Goal: Task Accomplishment & Management: Use online tool/utility

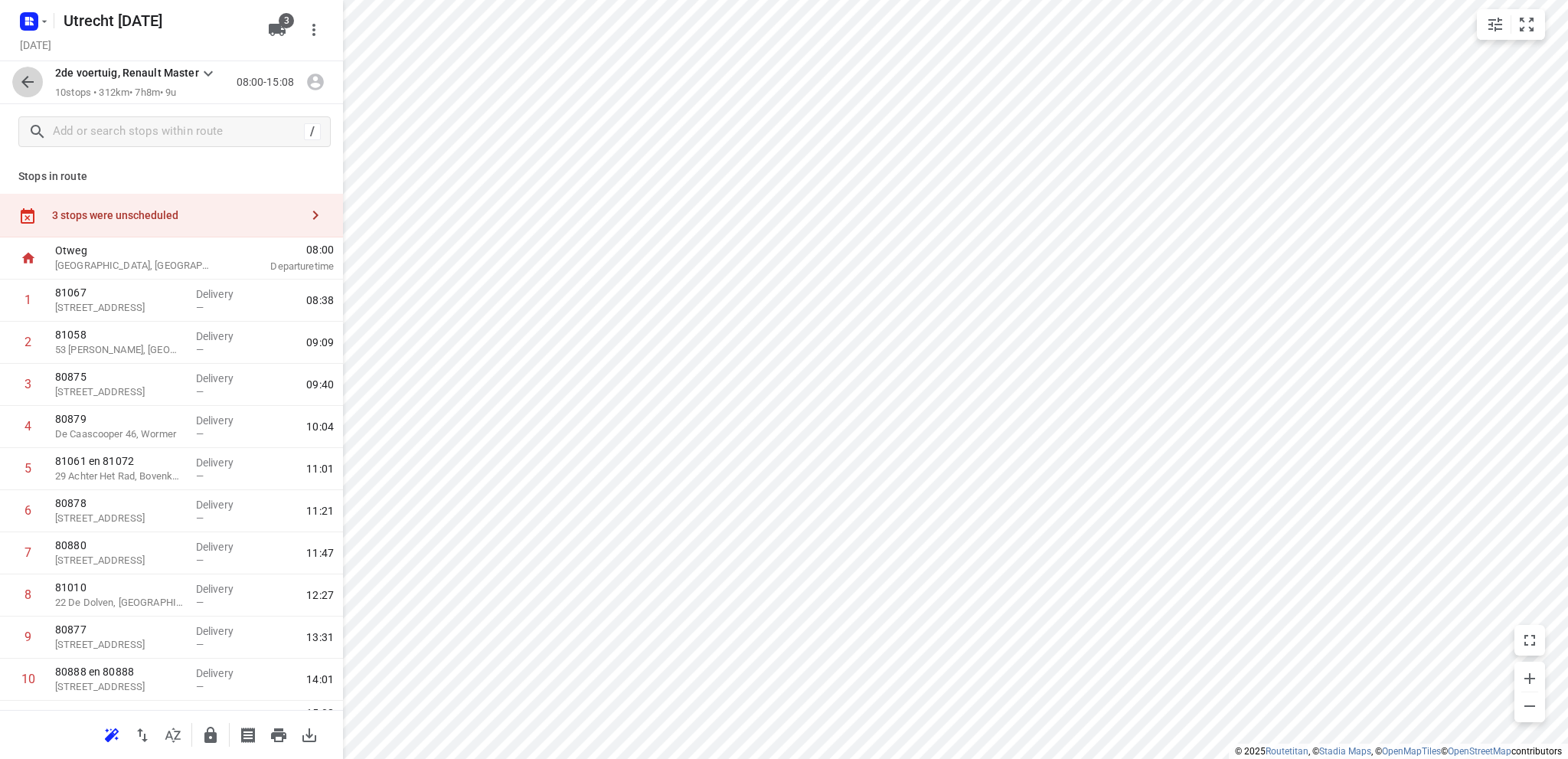
click at [27, 80] on icon "button" at bounding box center [28, 82] width 19 height 19
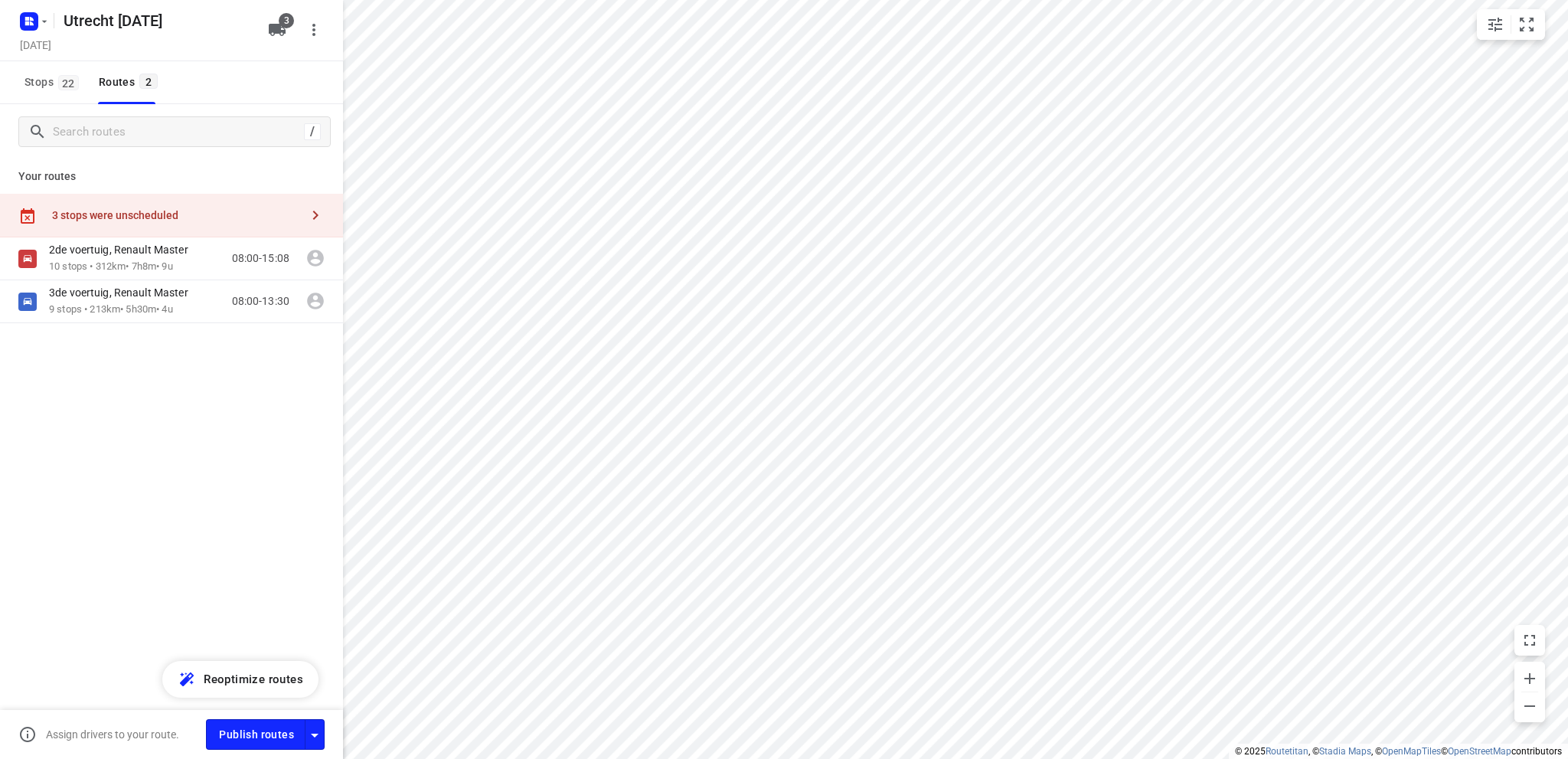
click at [27, 80] on span "Stops 22" at bounding box center [53, 82] width 59 height 20
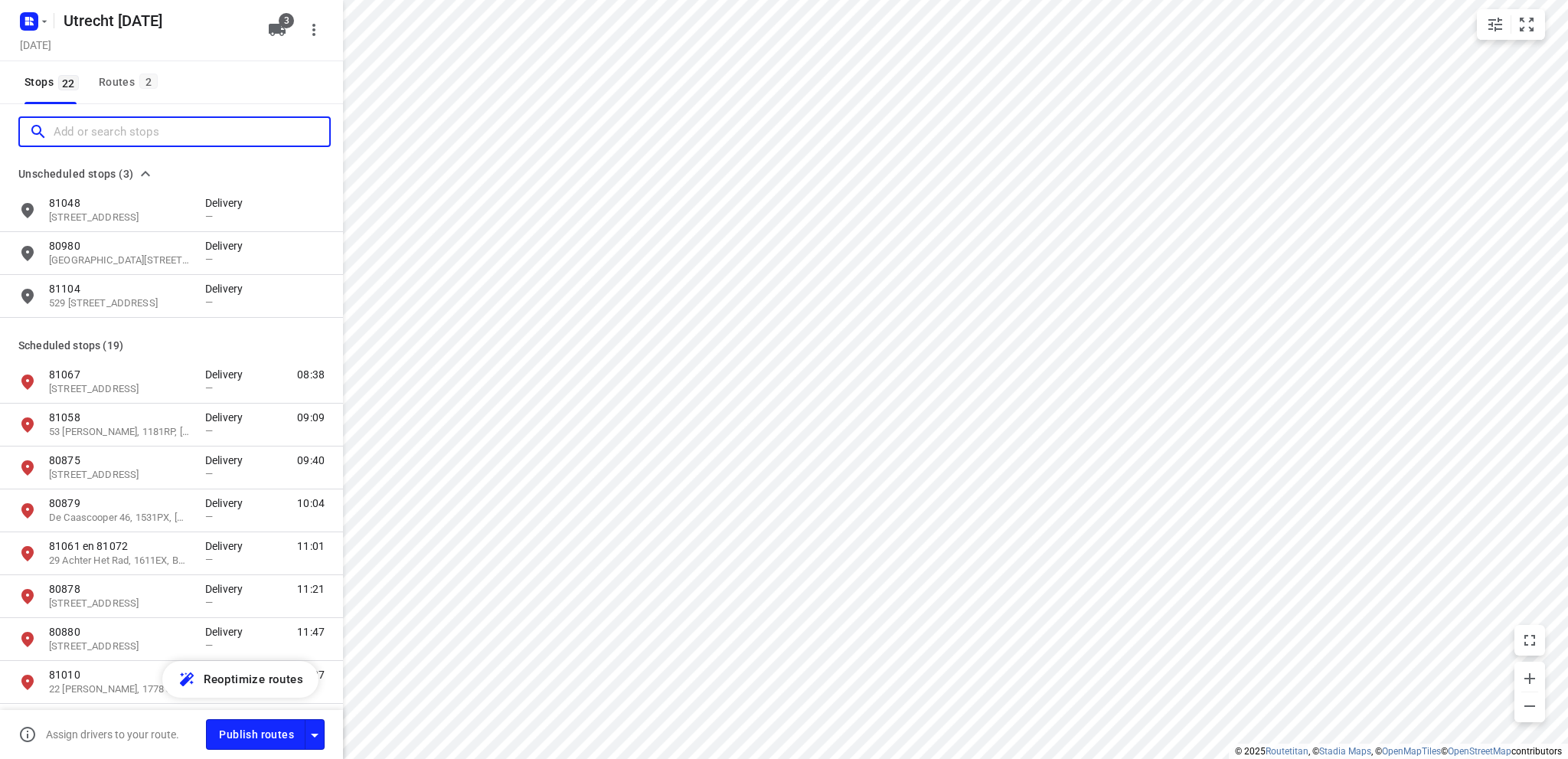
click at [80, 132] on input "Add or search stops" at bounding box center [191, 132] width 276 height 23
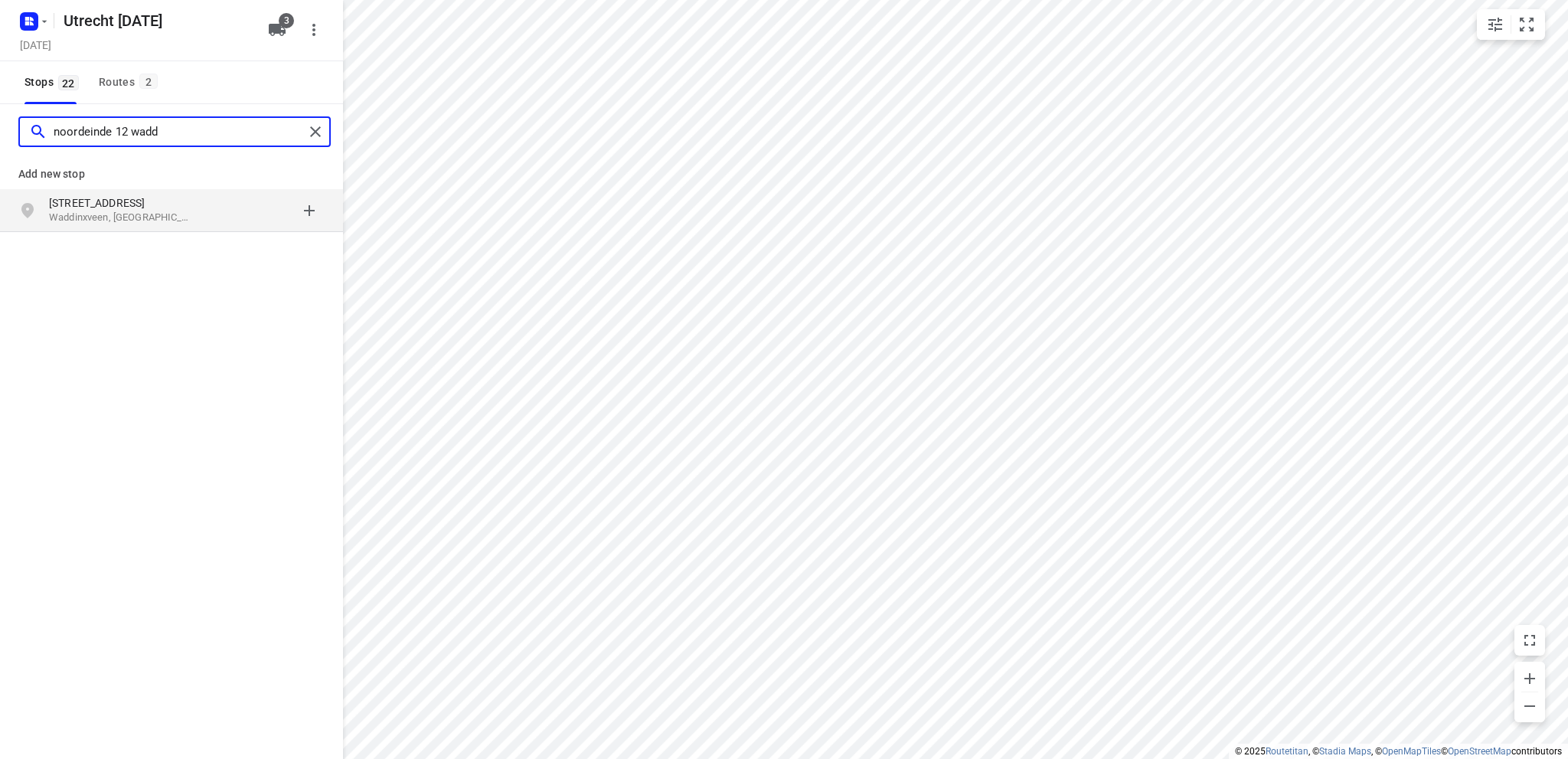
type input "noordeinde 12 wadd"
click at [141, 213] on p "Waddinxveen, Nederland" at bounding box center [120, 218] width 141 height 15
type input "noordeinde 12 waddinxveen"
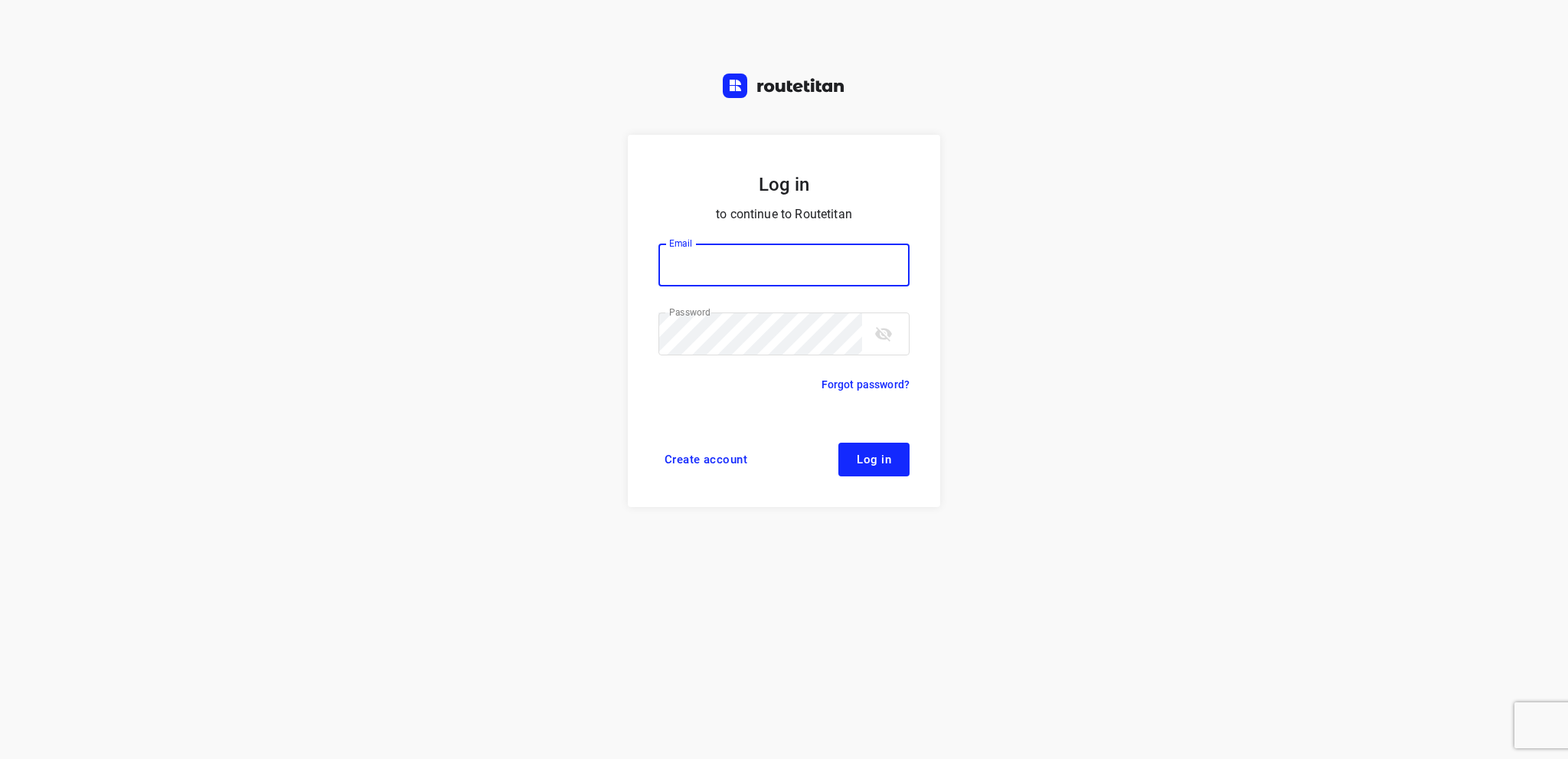
type input "[EMAIL_ADDRESS][DOMAIN_NAME]"
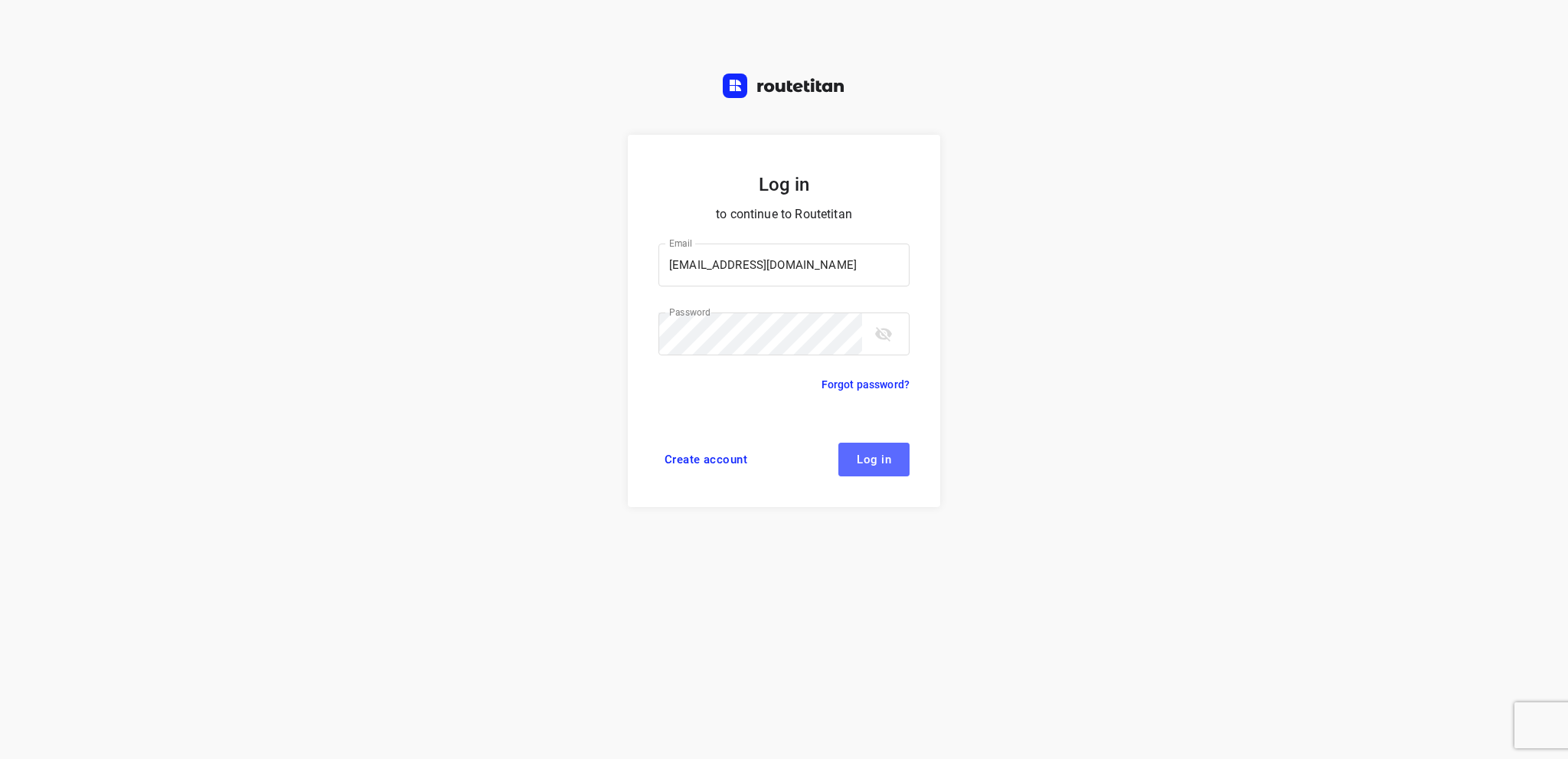
click at [866, 465] on span "Log in" at bounding box center [874, 460] width 34 height 13
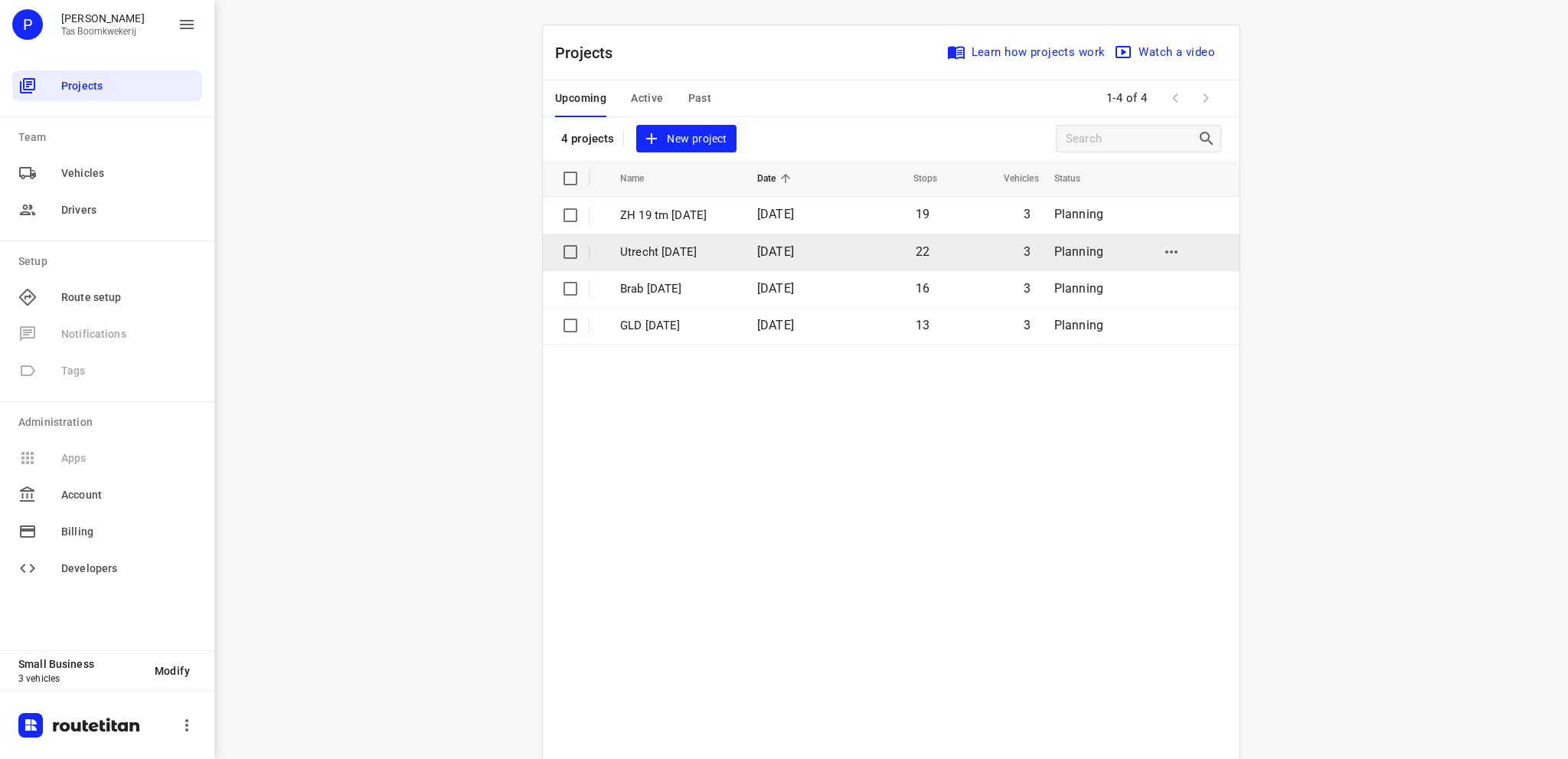
click at [672, 250] on p "Utrecht 22 aug" at bounding box center [677, 252] width 114 height 18
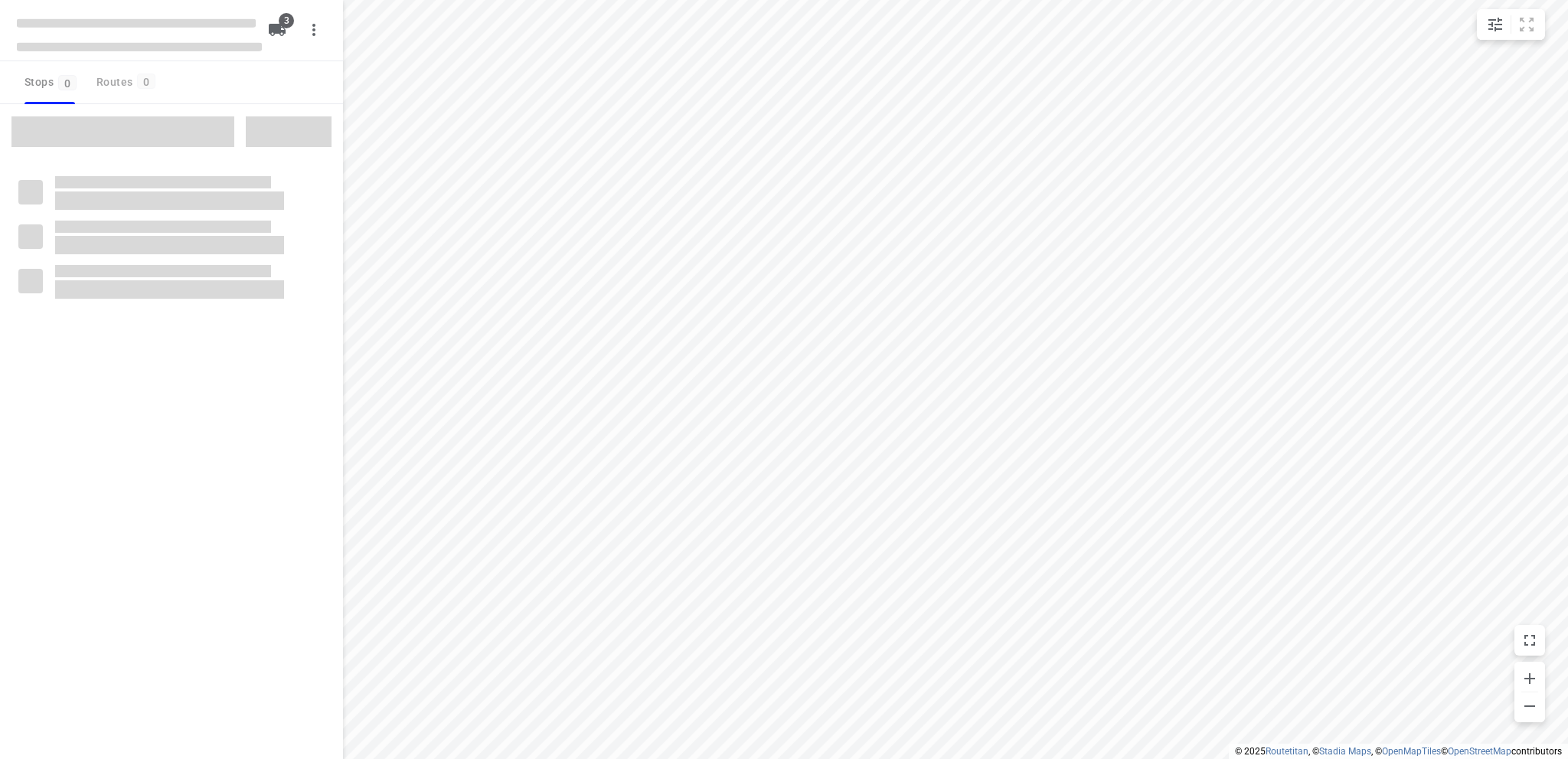
type input "distance"
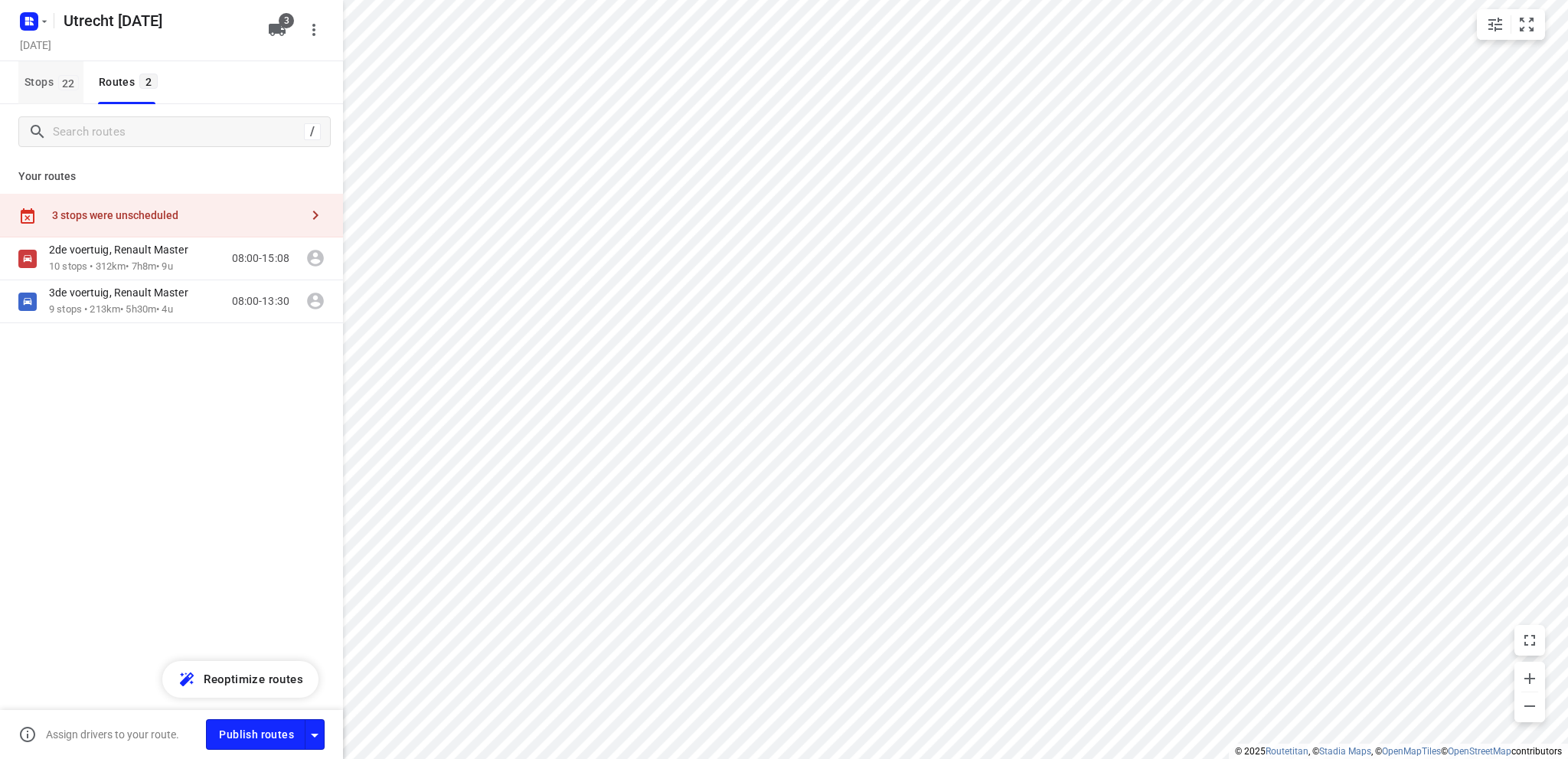
click at [30, 83] on span "Stops 22" at bounding box center [53, 82] width 59 height 20
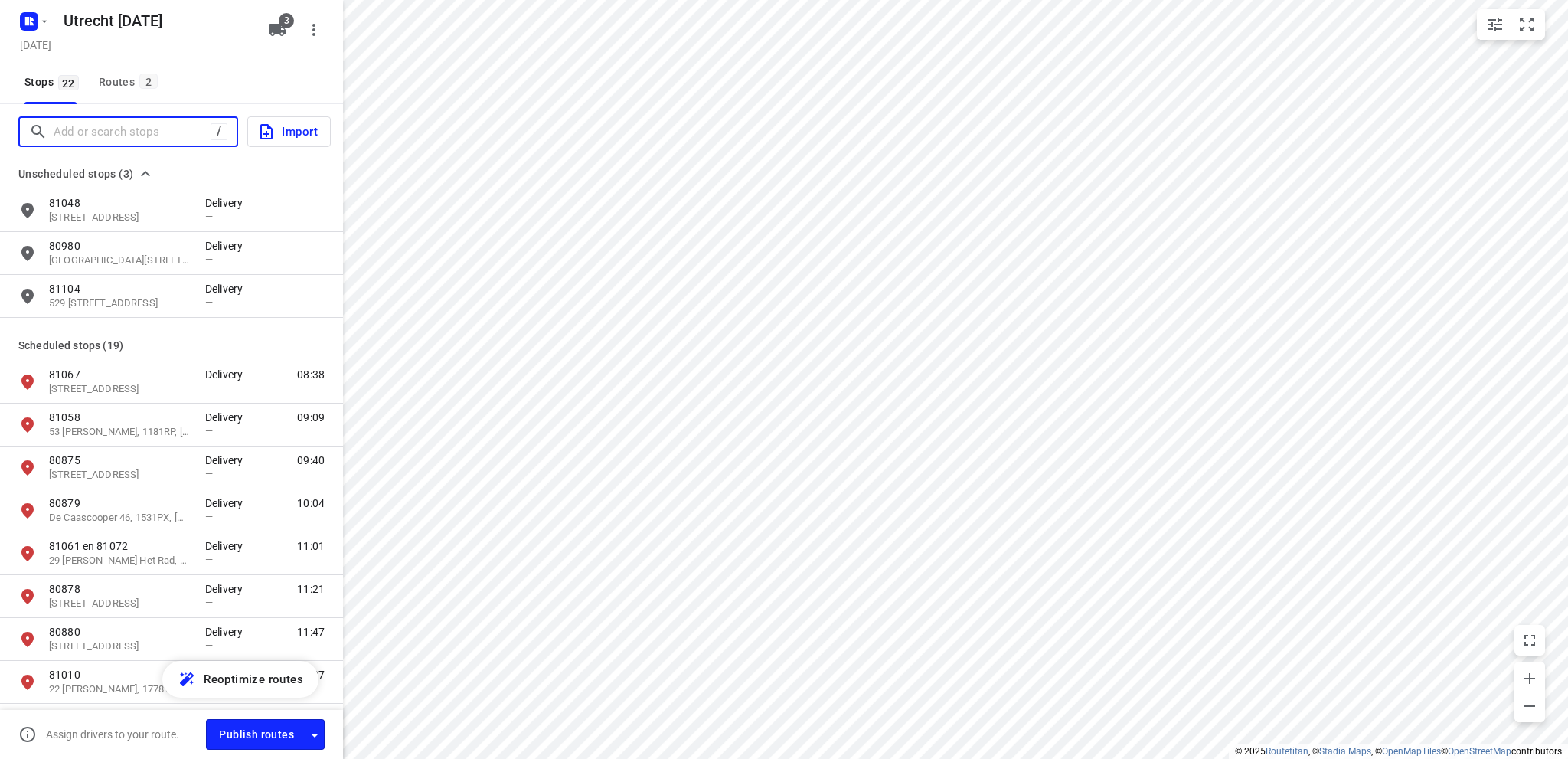
click at [61, 134] on input "Add or search stops" at bounding box center [132, 132] width 157 height 23
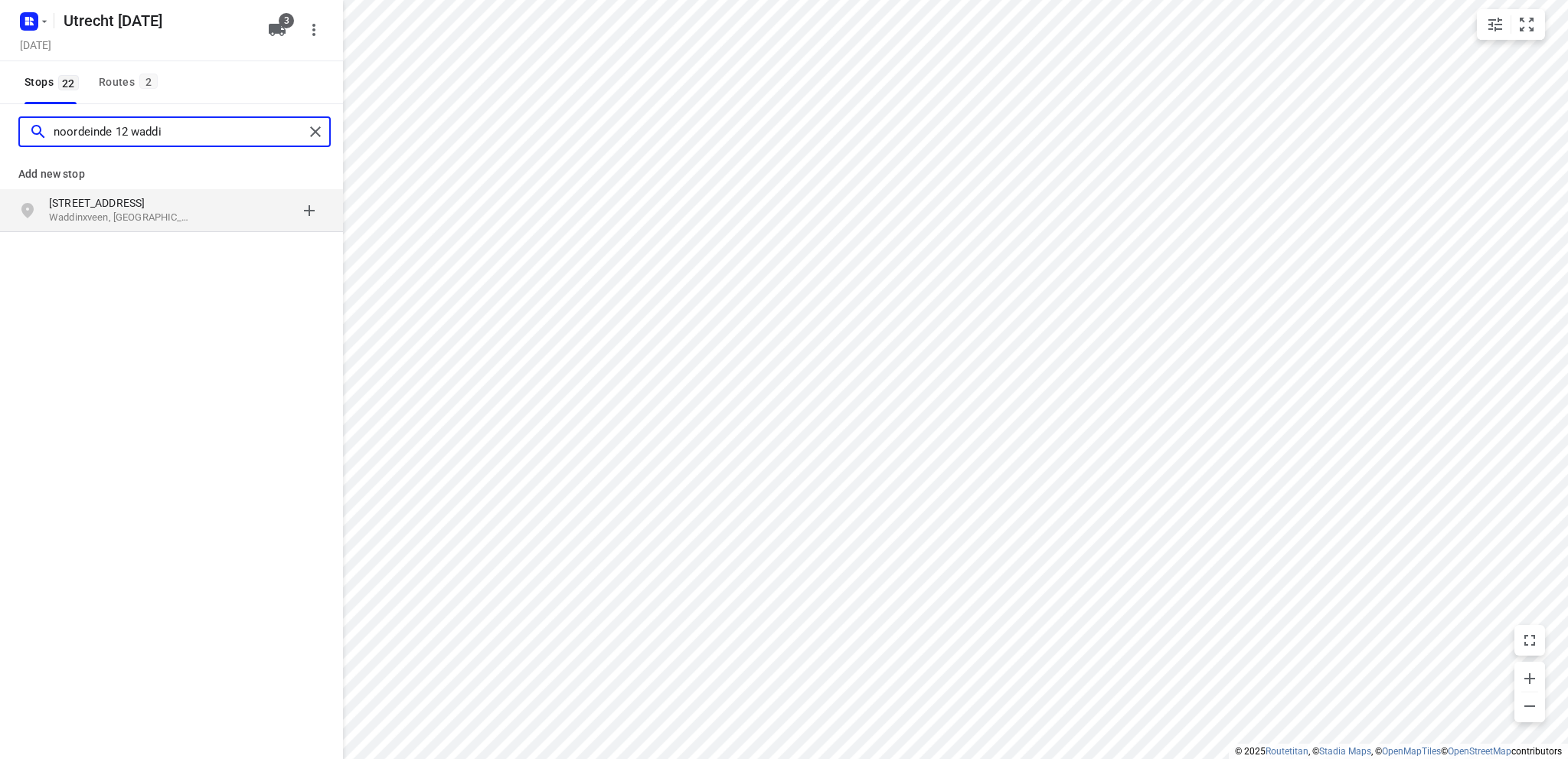
type input "noordeinde 12 waddi"
click at [64, 205] on p "Noordeinde 12" at bounding box center [120, 203] width 141 height 16
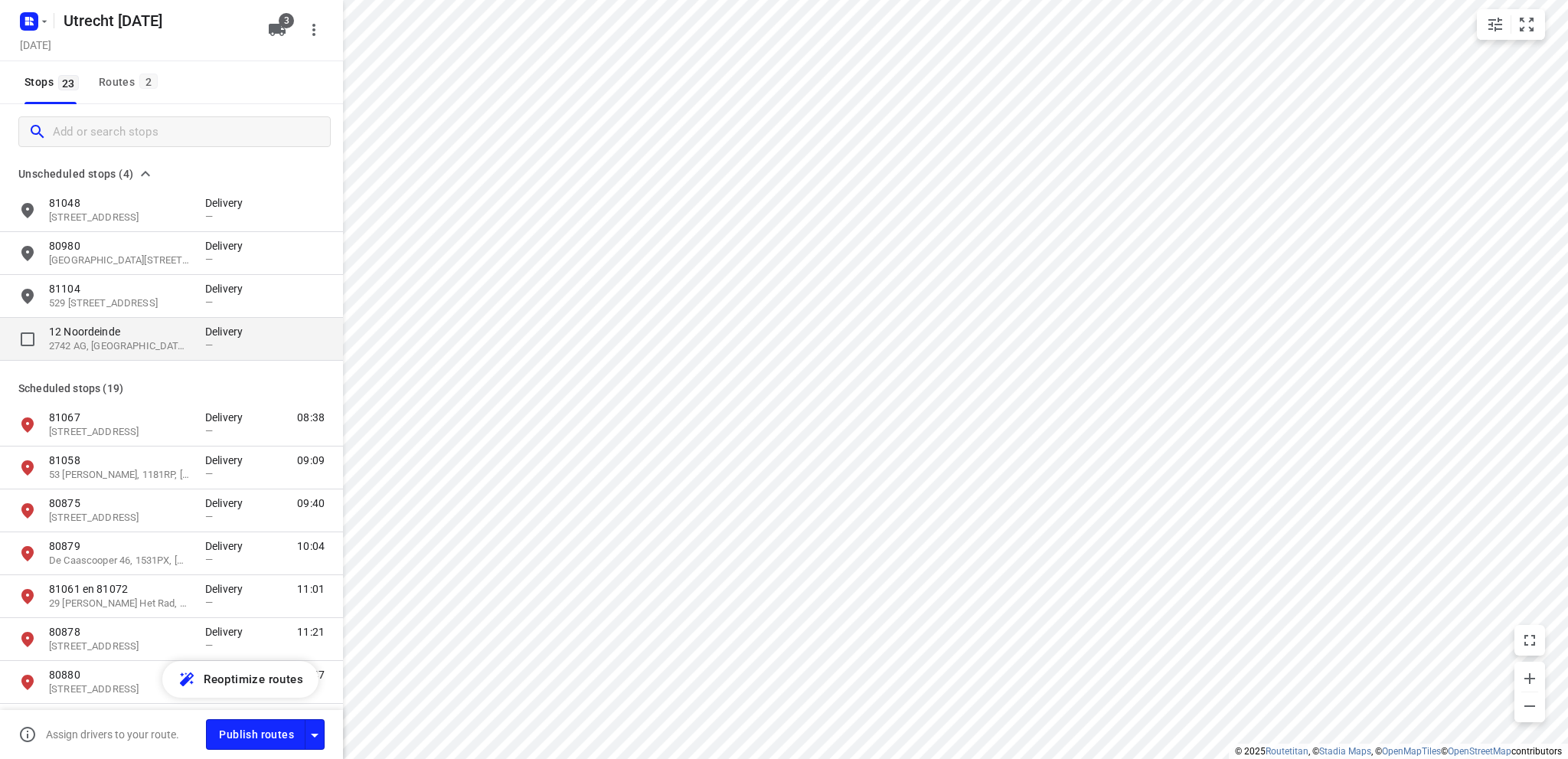
click at [109, 333] on p "12 Noordeinde" at bounding box center [120, 332] width 141 height 16
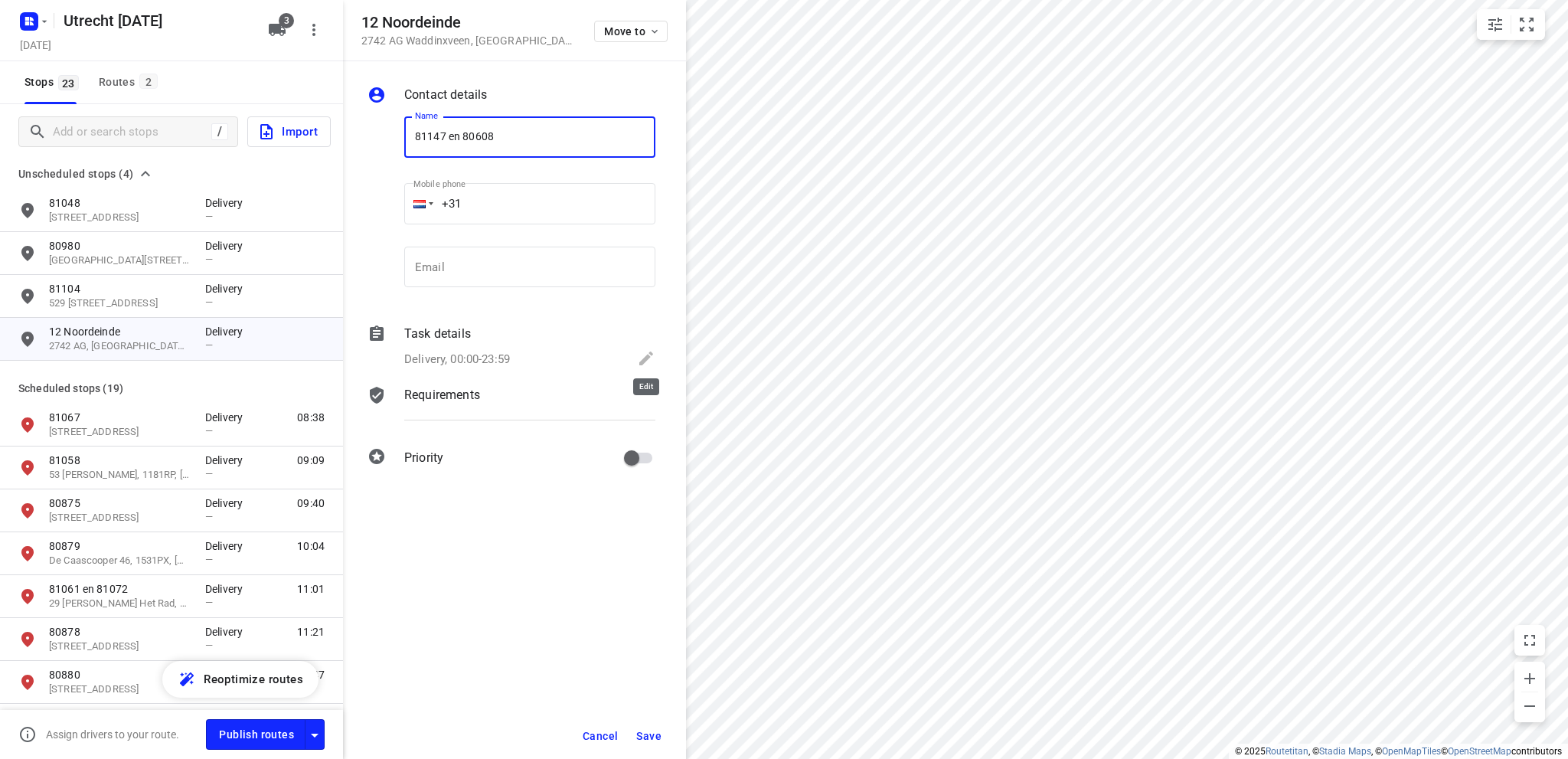
type input "81147 en 80608"
click at [649, 357] on icon at bounding box center [646, 359] width 14 height 14
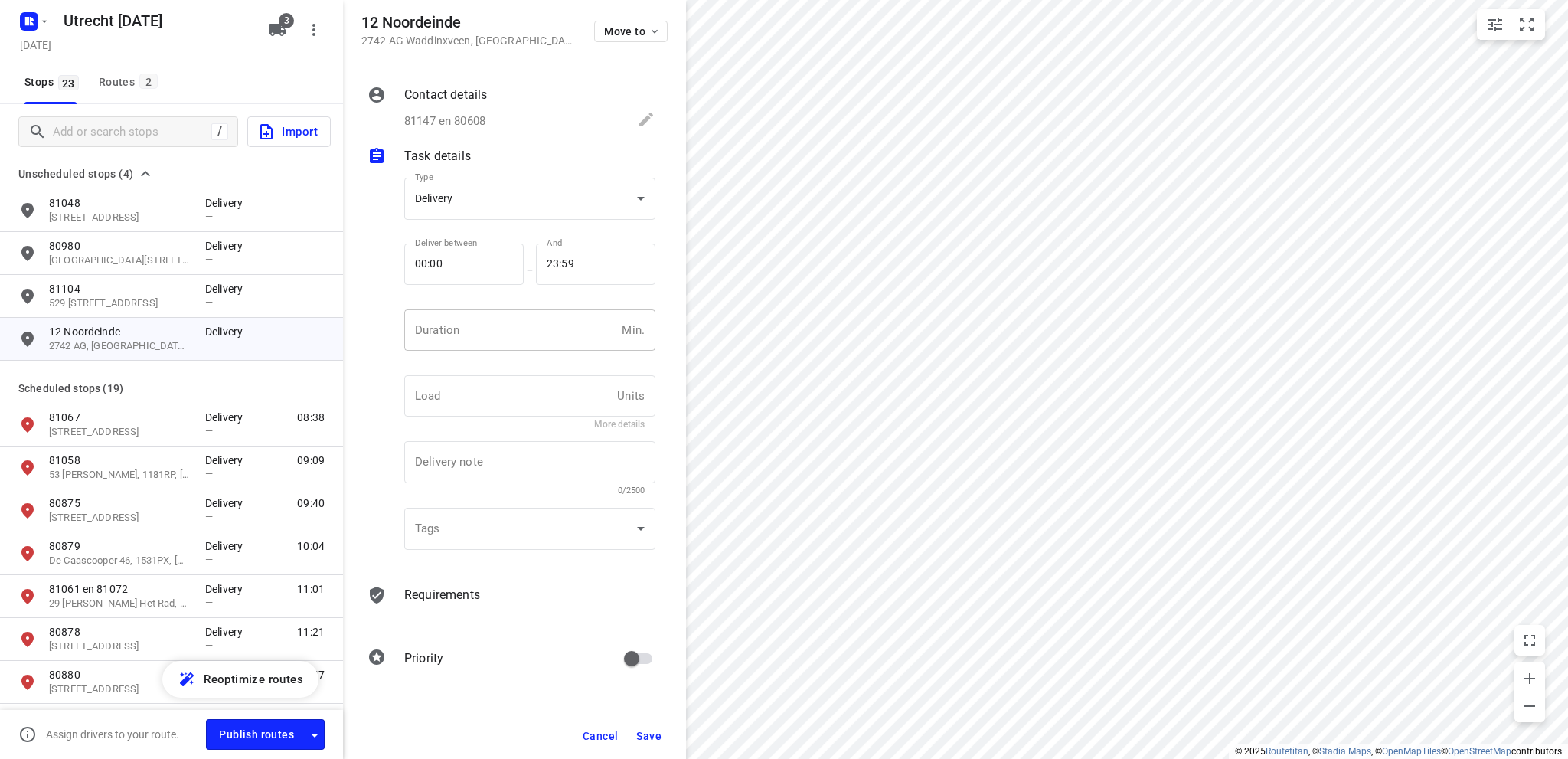
click at [444, 318] on input "number" at bounding box center [510, 330] width 212 height 41
type input "10"
click at [643, 734] on span "Save" at bounding box center [648, 736] width 25 height 13
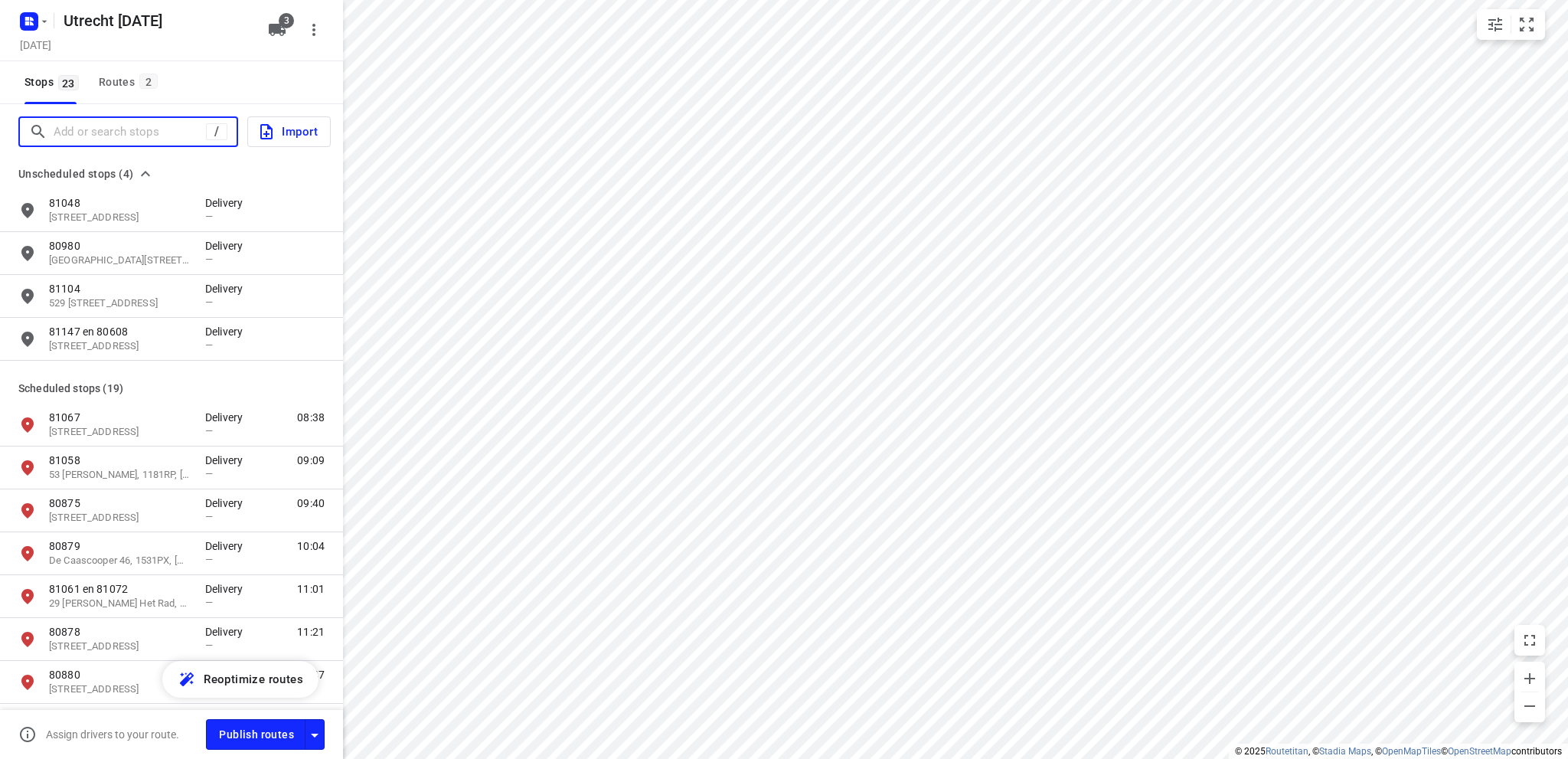
click at [80, 134] on input "Add or search stops" at bounding box center [130, 132] width 152 height 23
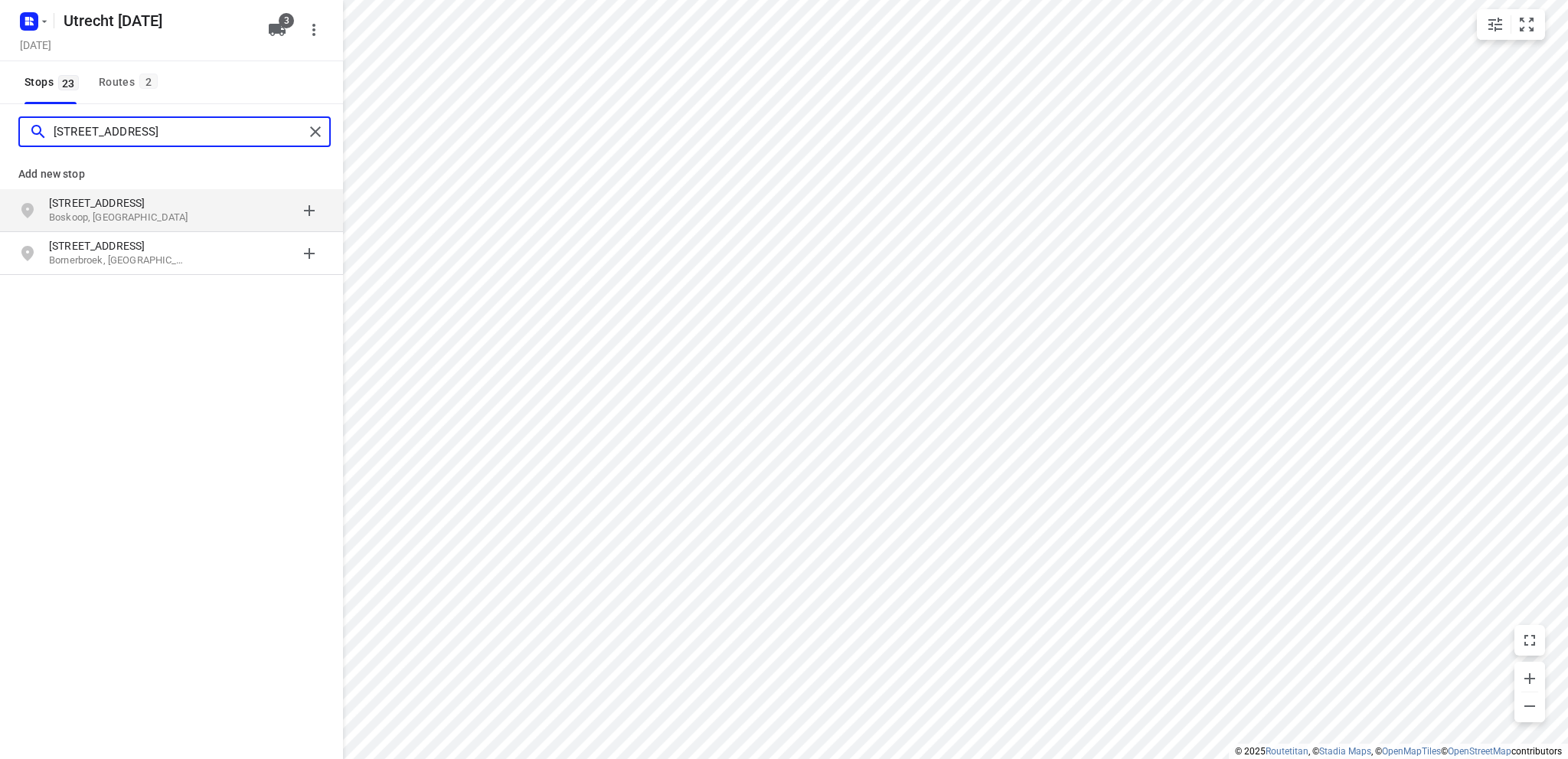
type input "kooiweg 5 bo"
click at [87, 207] on p "Kooiweg 5" at bounding box center [120, 203] width 141 height 16
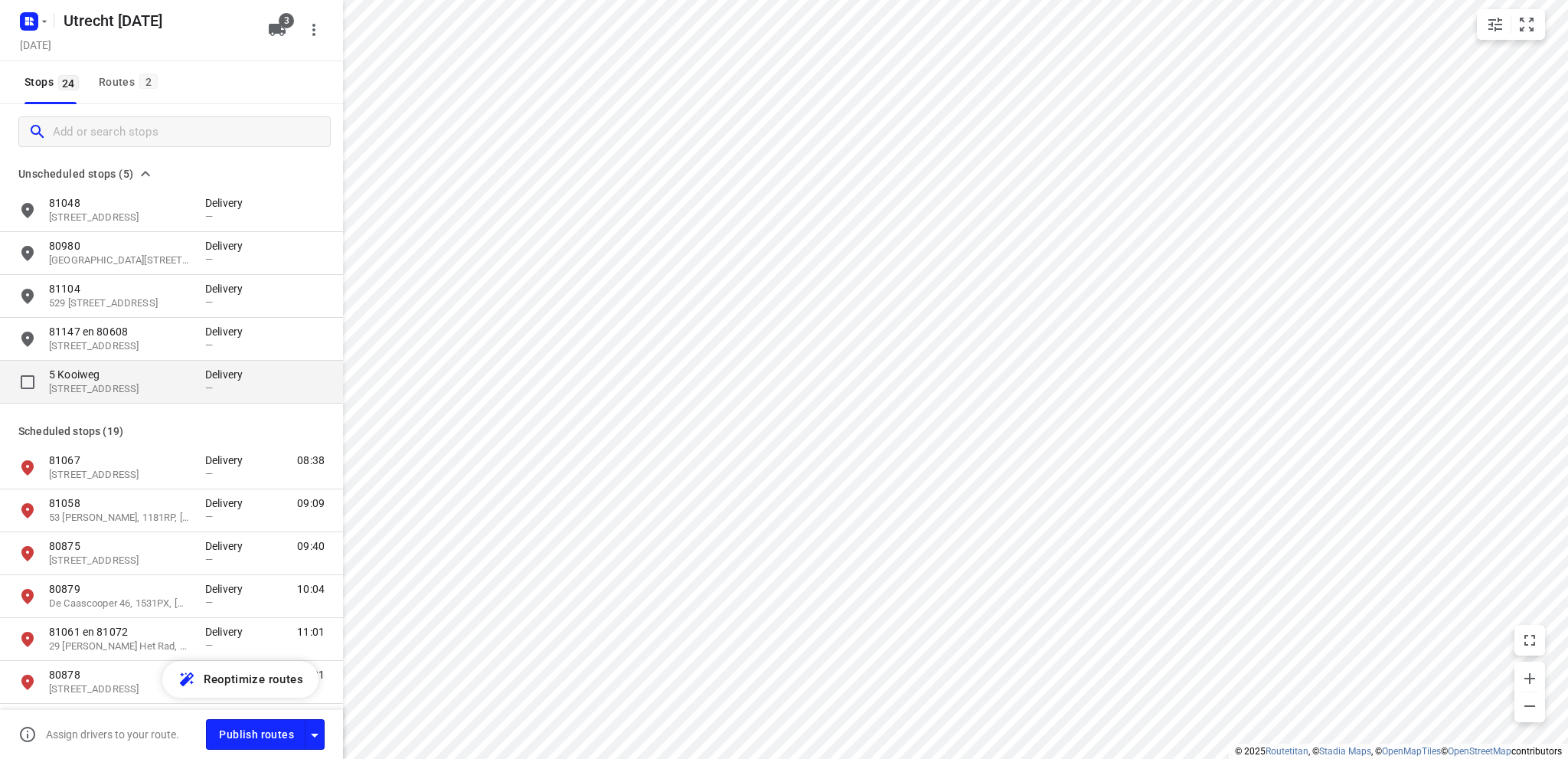
click at [100, 380] on p "5 Kooiweg" at bounding box center [120, 374] width 141 height 16
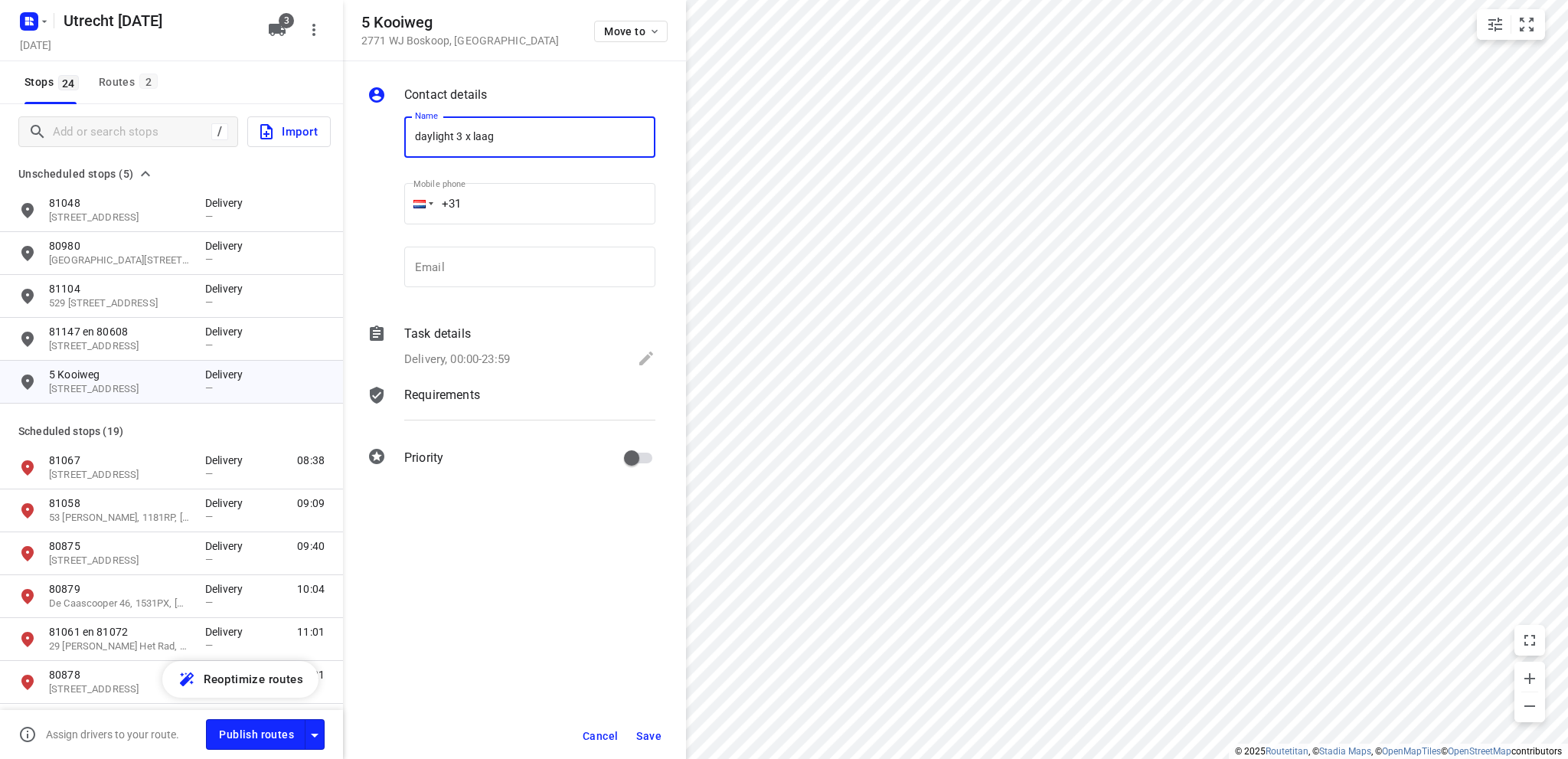
type input "Daylight 3 x laag"
click at [643, 360] on icon at bounding box center [646, 359] width 14 height 14
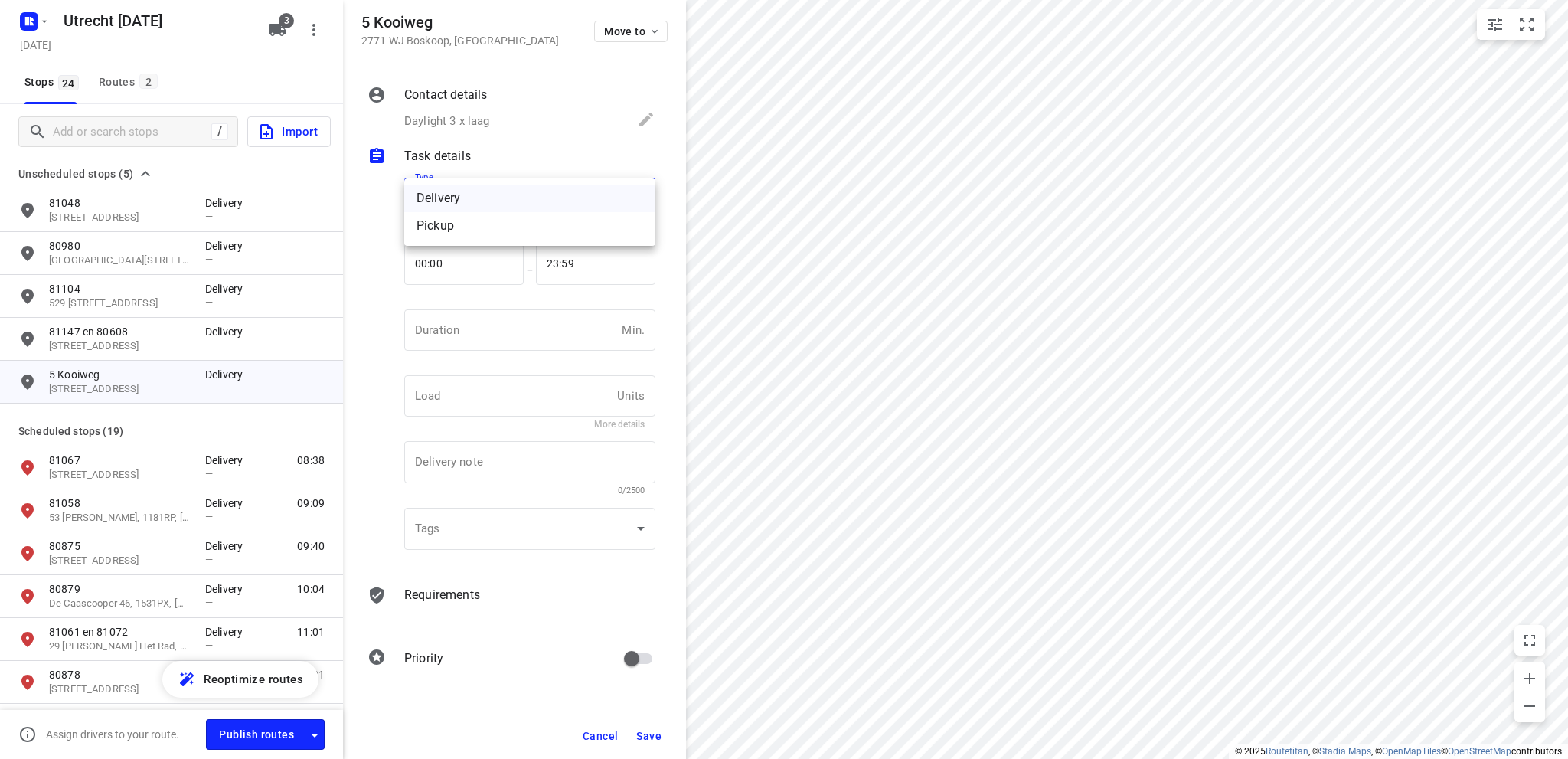
click at [479, 204] on body "i © 2025 Routetitan , © Stadia Maps , © OpenMapTiles © OpenStreetMap contributo…" at bounding box center [784, 379] width 1568 height 759
click at [469, 229] on div "Pickup" at bounding box center [530, 226] width 227 height 19
type input "pickup"
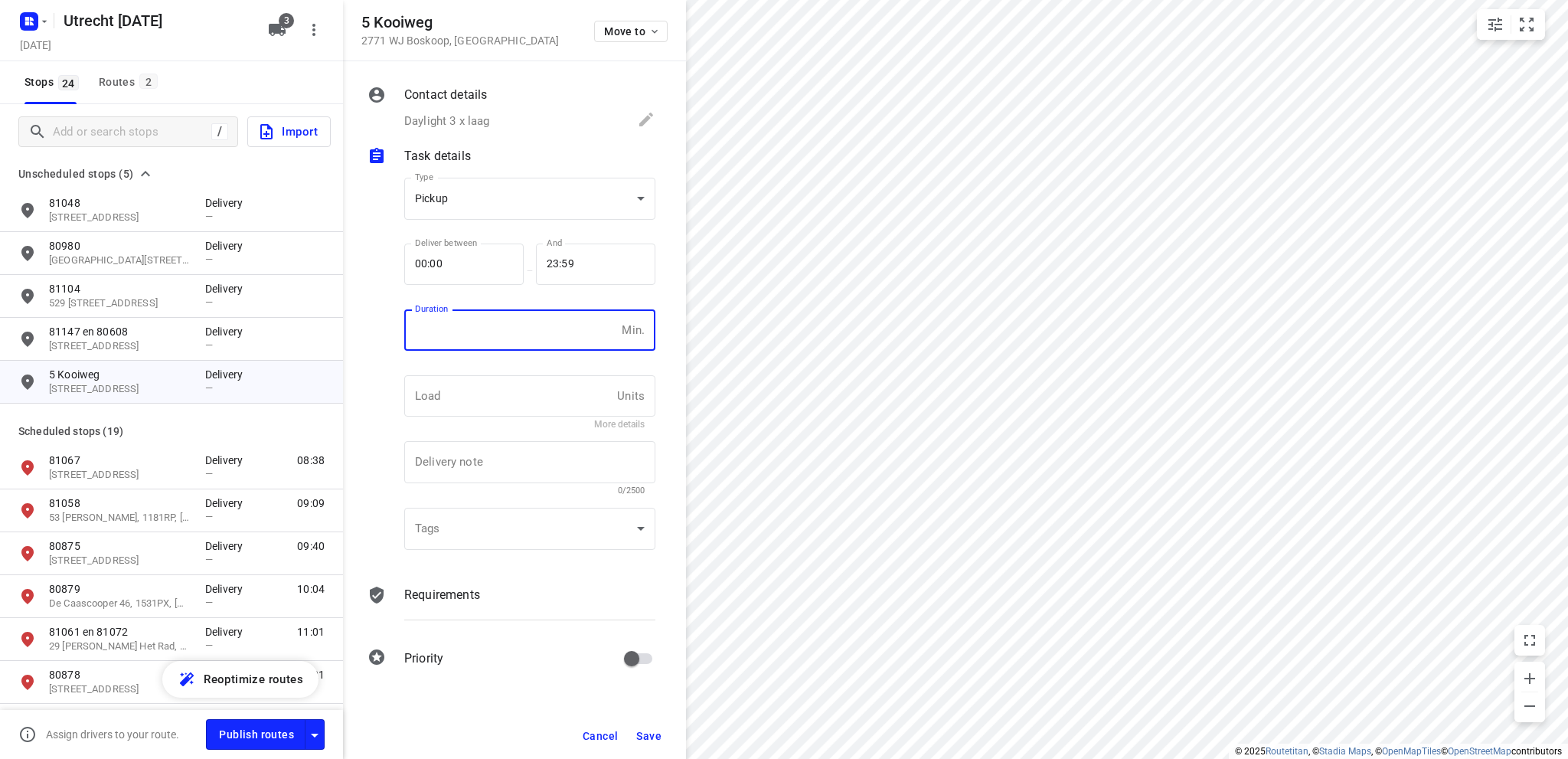
click at [484, 337] on input "number" at bounding box center [510, 330] width 212 height 41
type input "10"
click at [645, 734] on span "Save" at bounding box center [648, 736] width 25 height 13
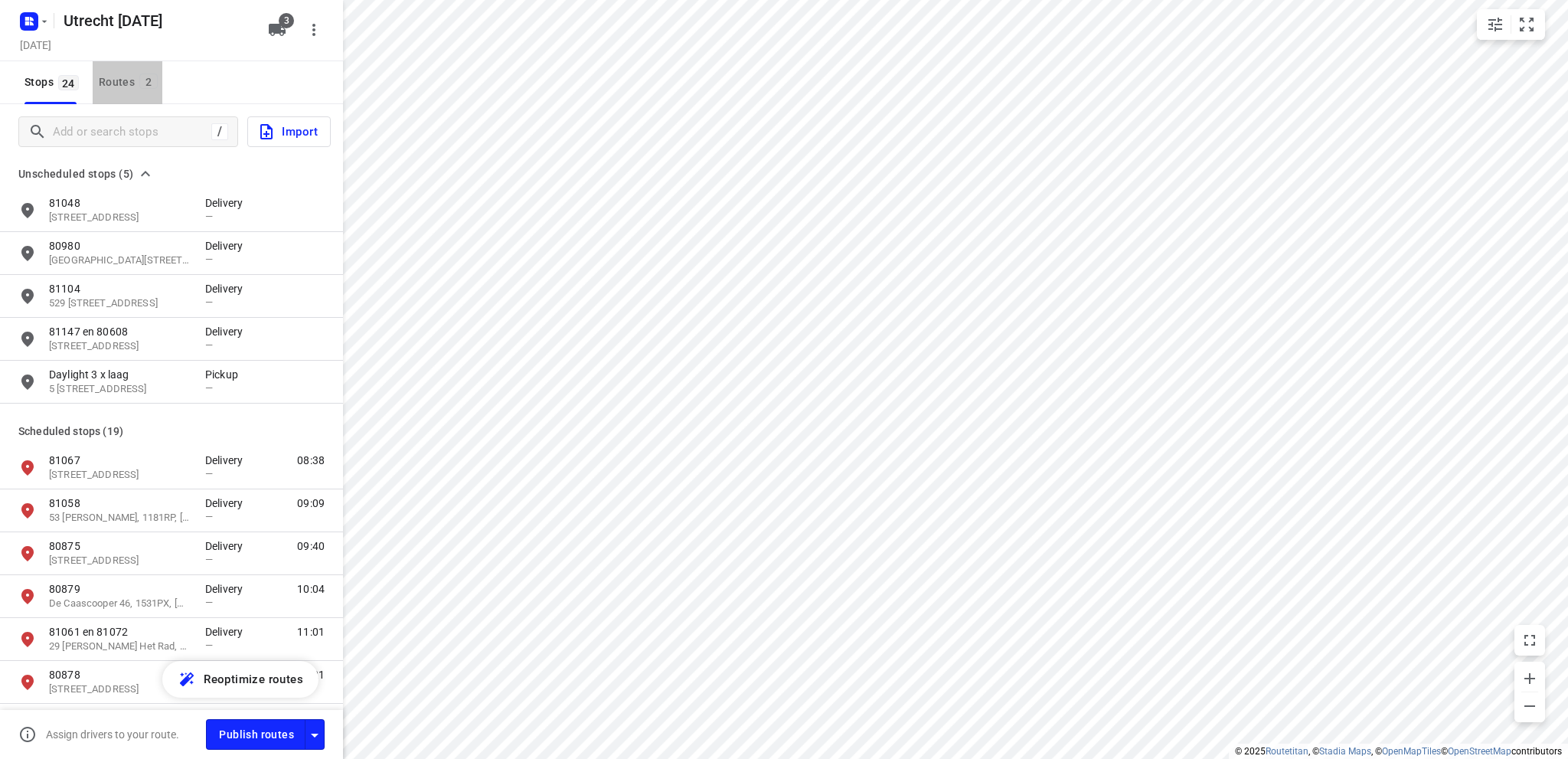
click at [112, 79] on div "Routes 2" at bounding box center [130, 82] width 63 height 20
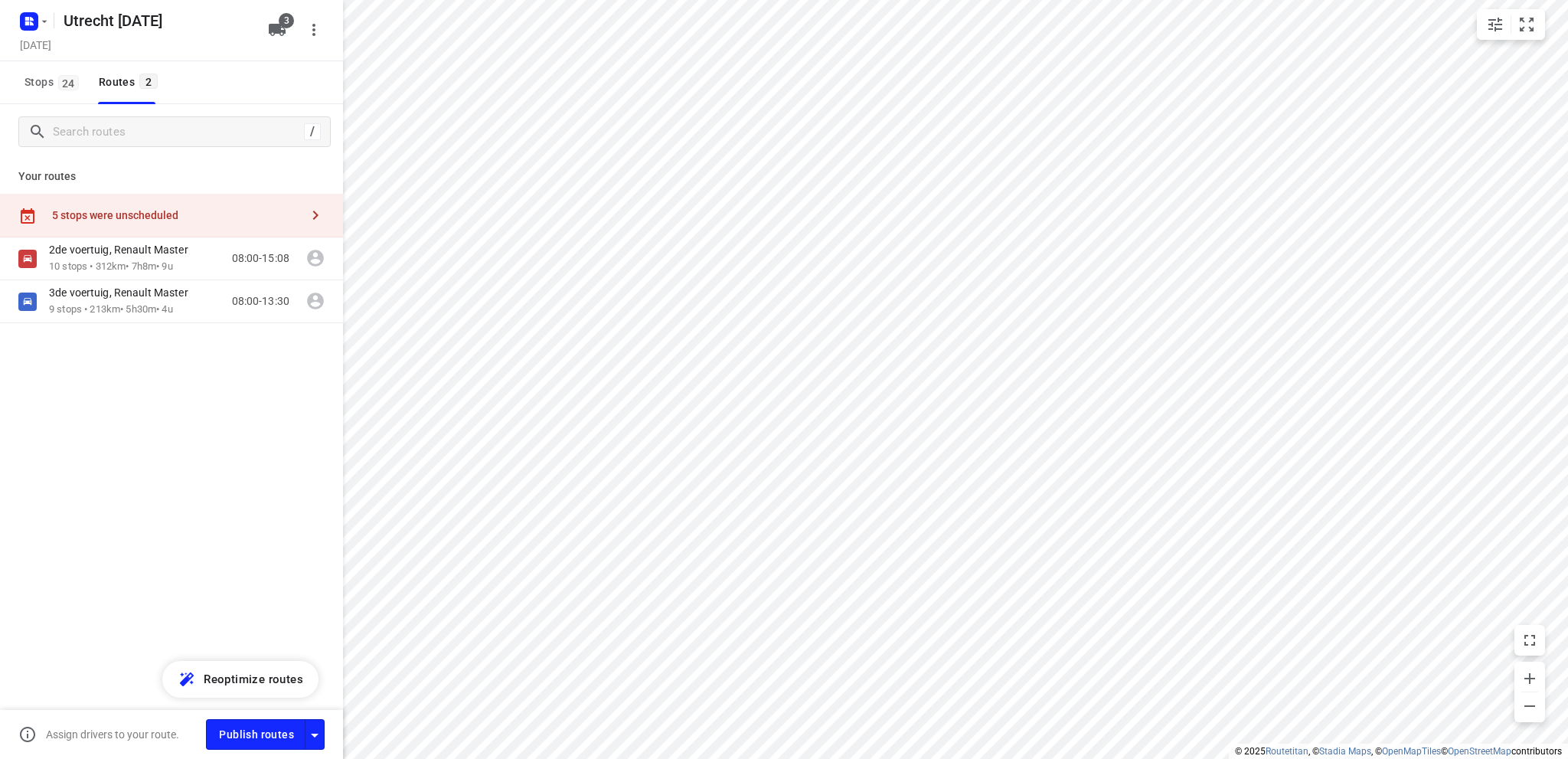
click at [123, 213] on div "5 stops were unscheduled" at bounding box center [177, 216] width 248 height 13
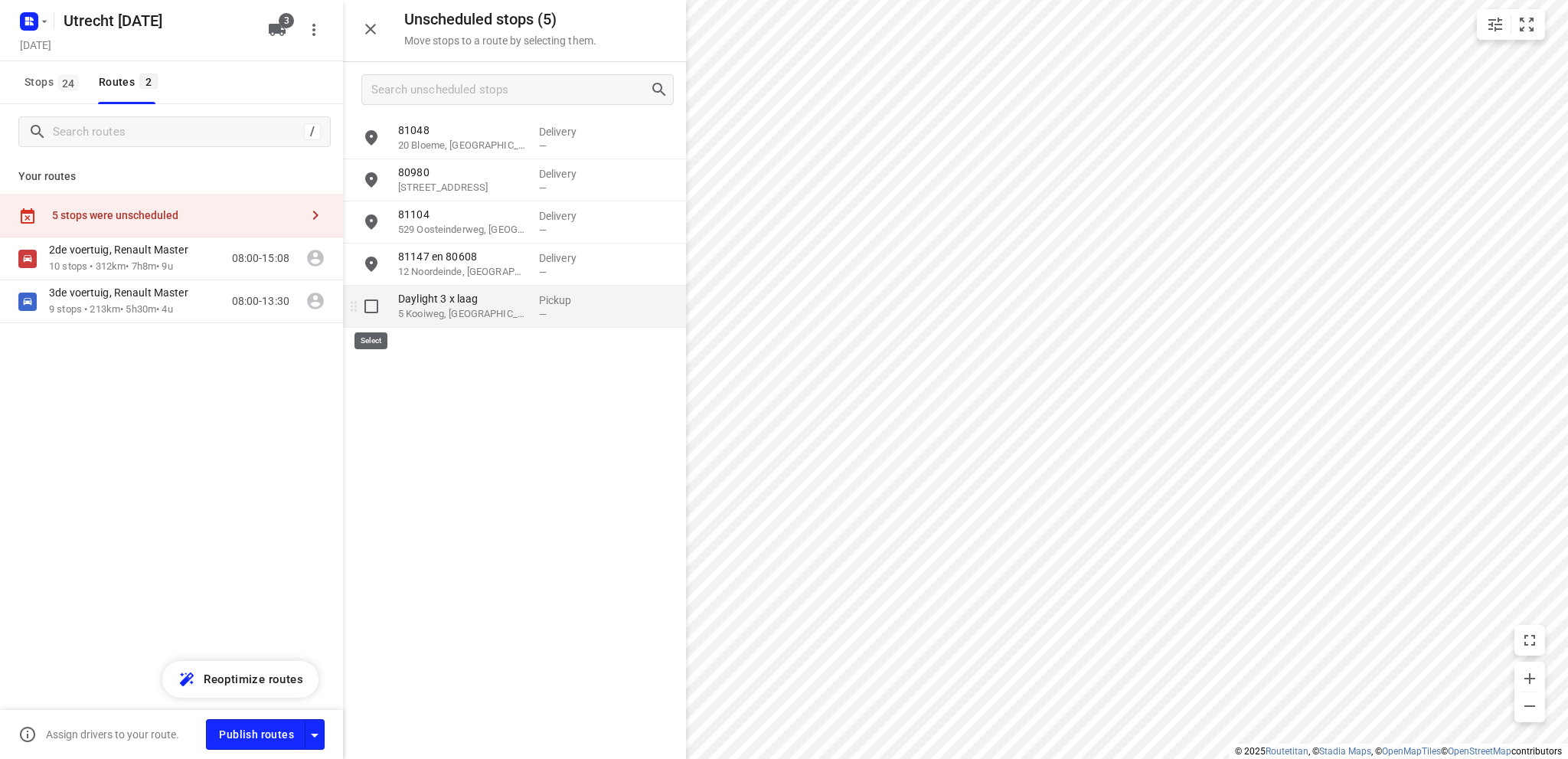
click at [370, 306] on input "grid" at bounding box center [371, 306] width 30 height 30
checkbox input "true"
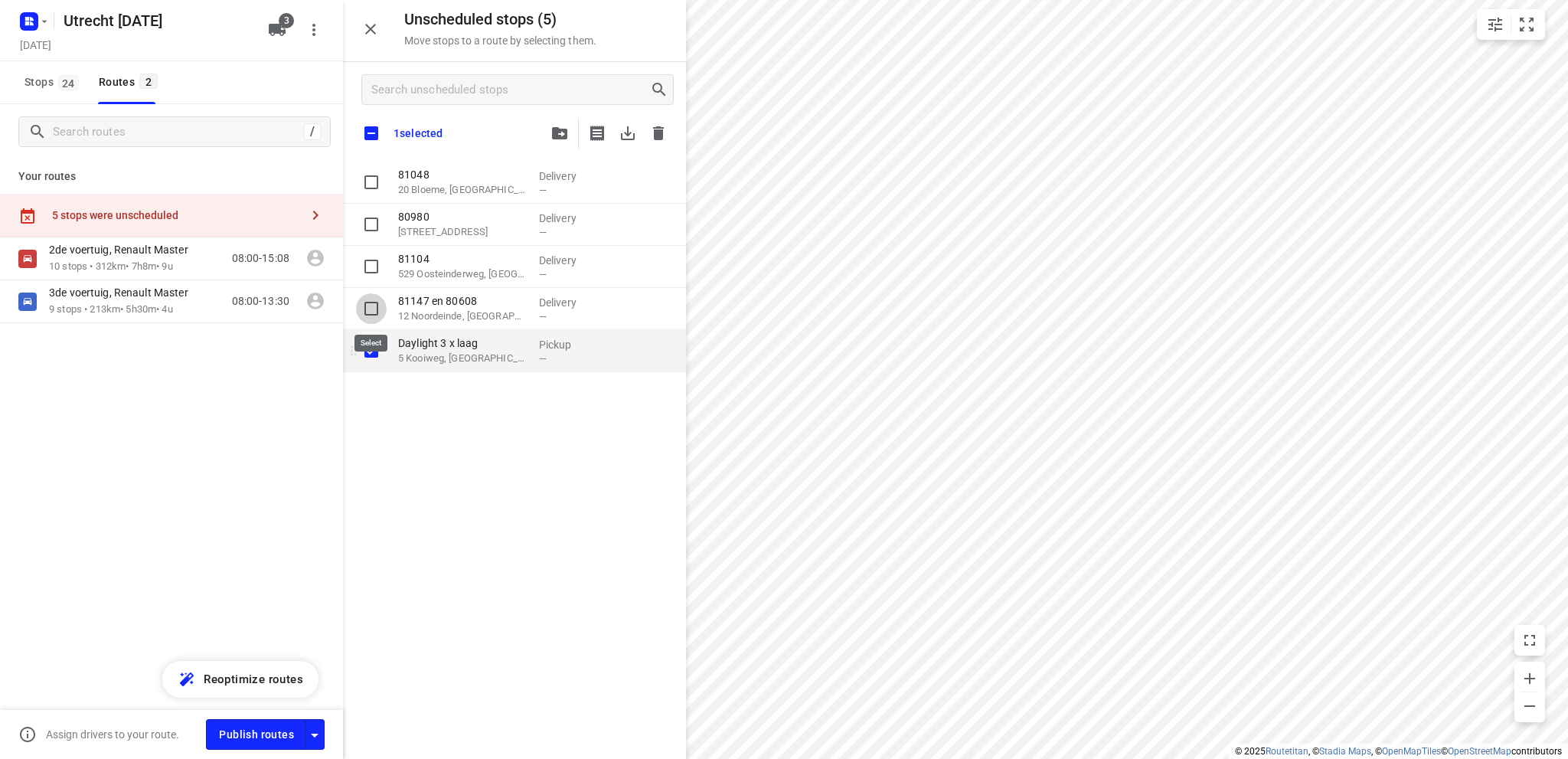
click at [370, 306] on input "grid" at bounding box center [371, 308] width 30 height 30
checkbox input "true"
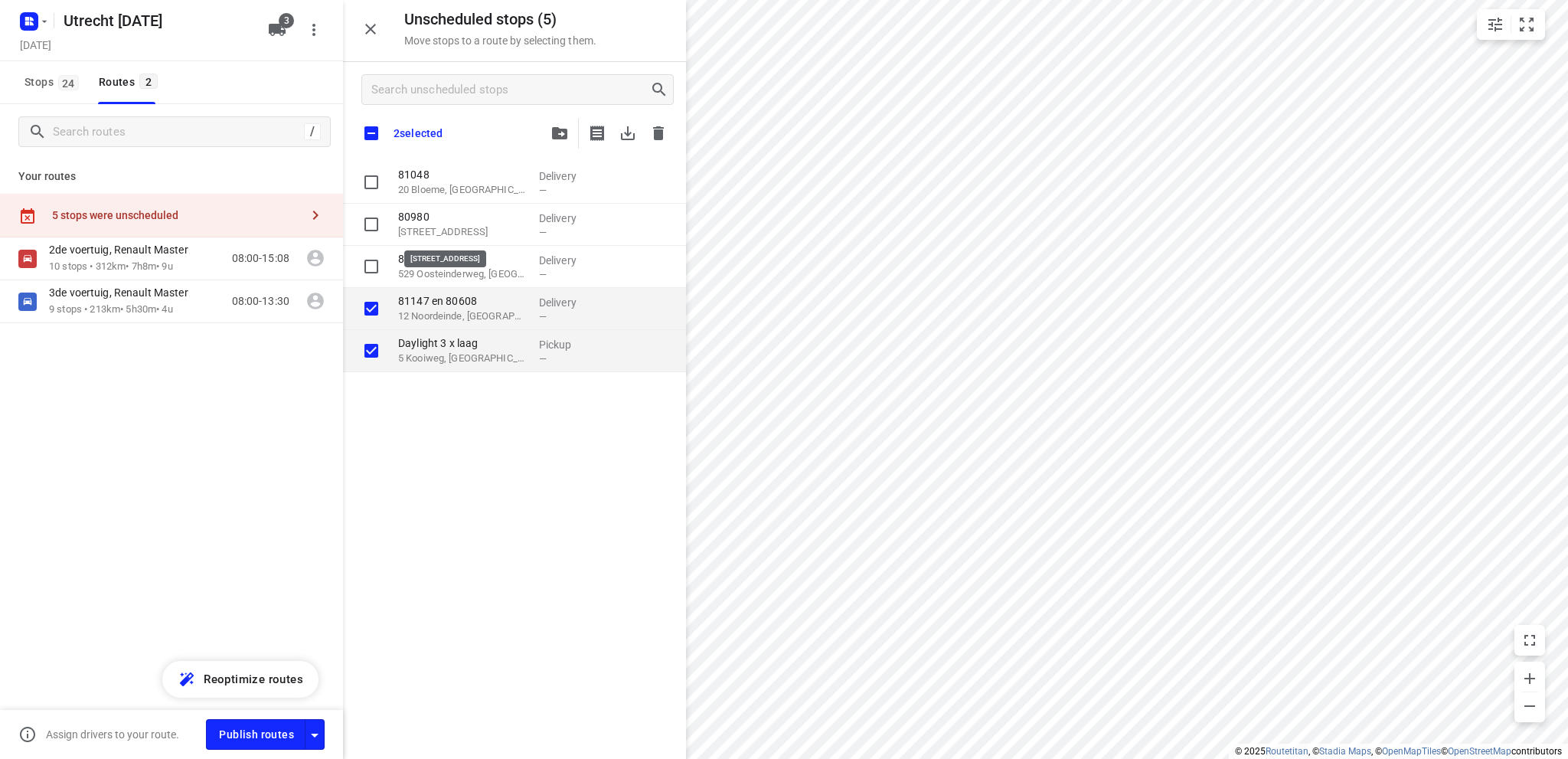
checkbox input "true"
click at [563, 128] on icon "button" at bounding box center [560, 134] width 16 height 13
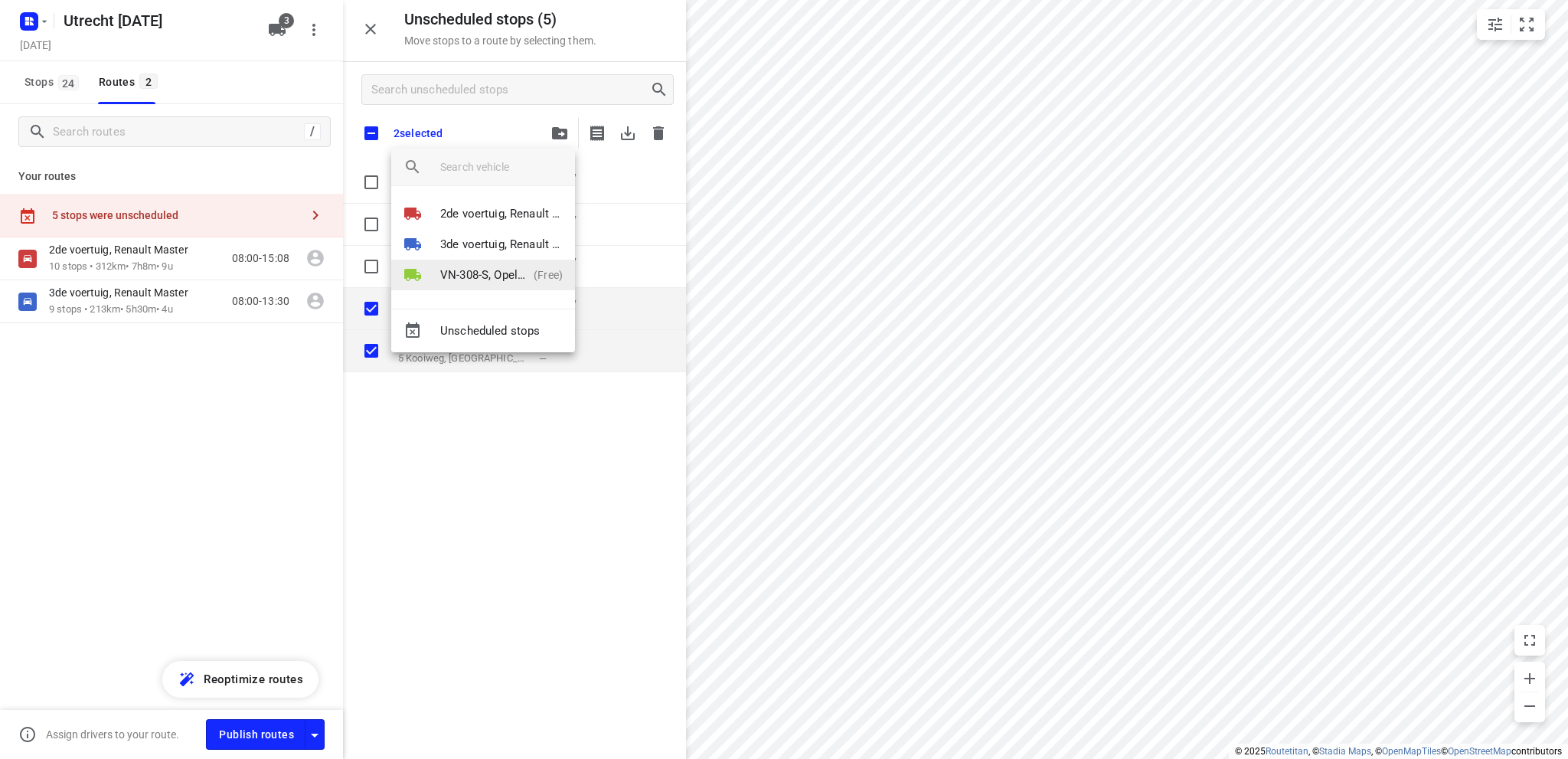
click at [466, 272] on p "VN-308-S, Opel Vivaro" at bounding box center [484, 275] width 88 height 18
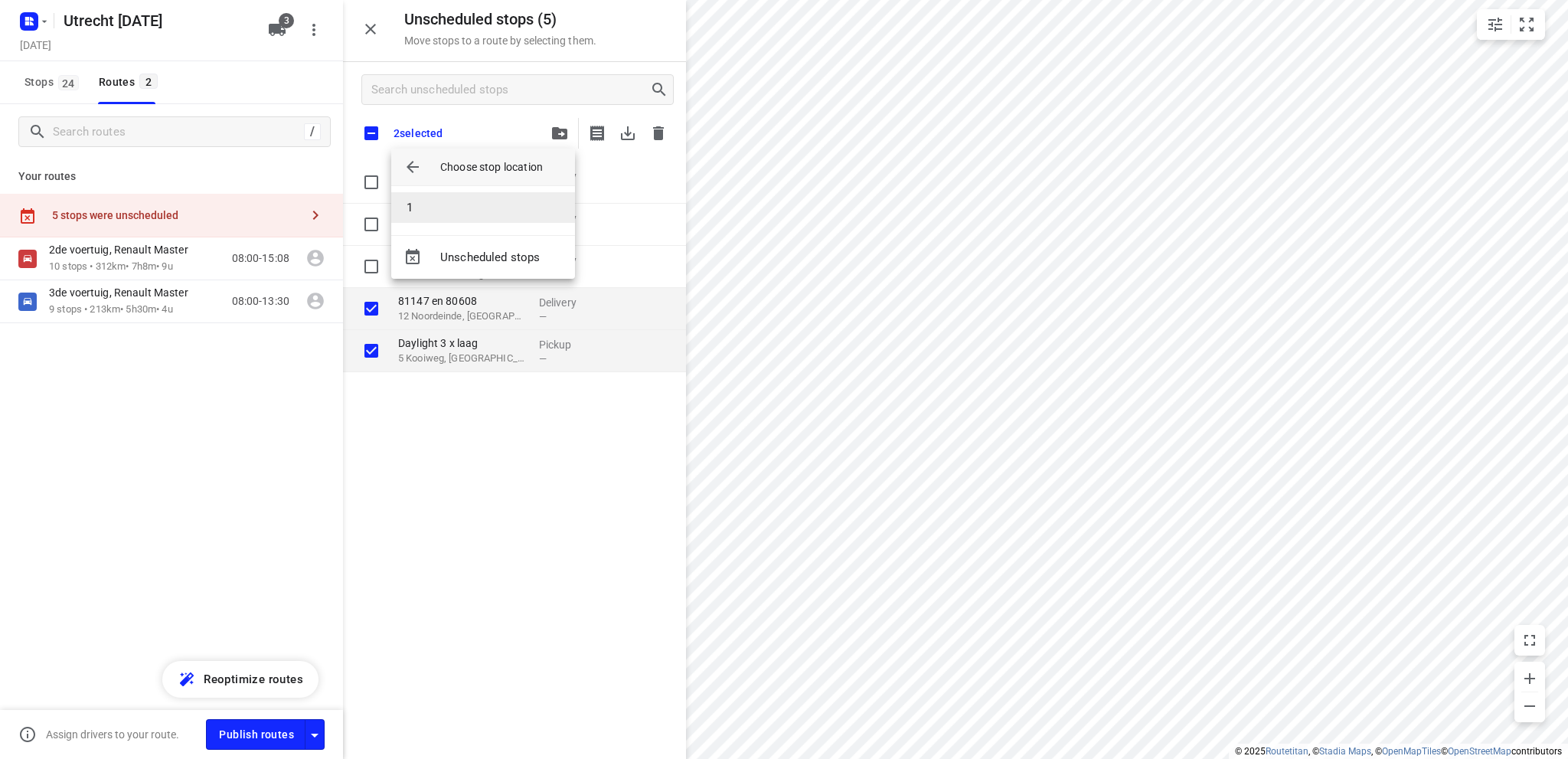
click at [463, 211] on li "1" at bounding box center [483, 207] width 184 height 30
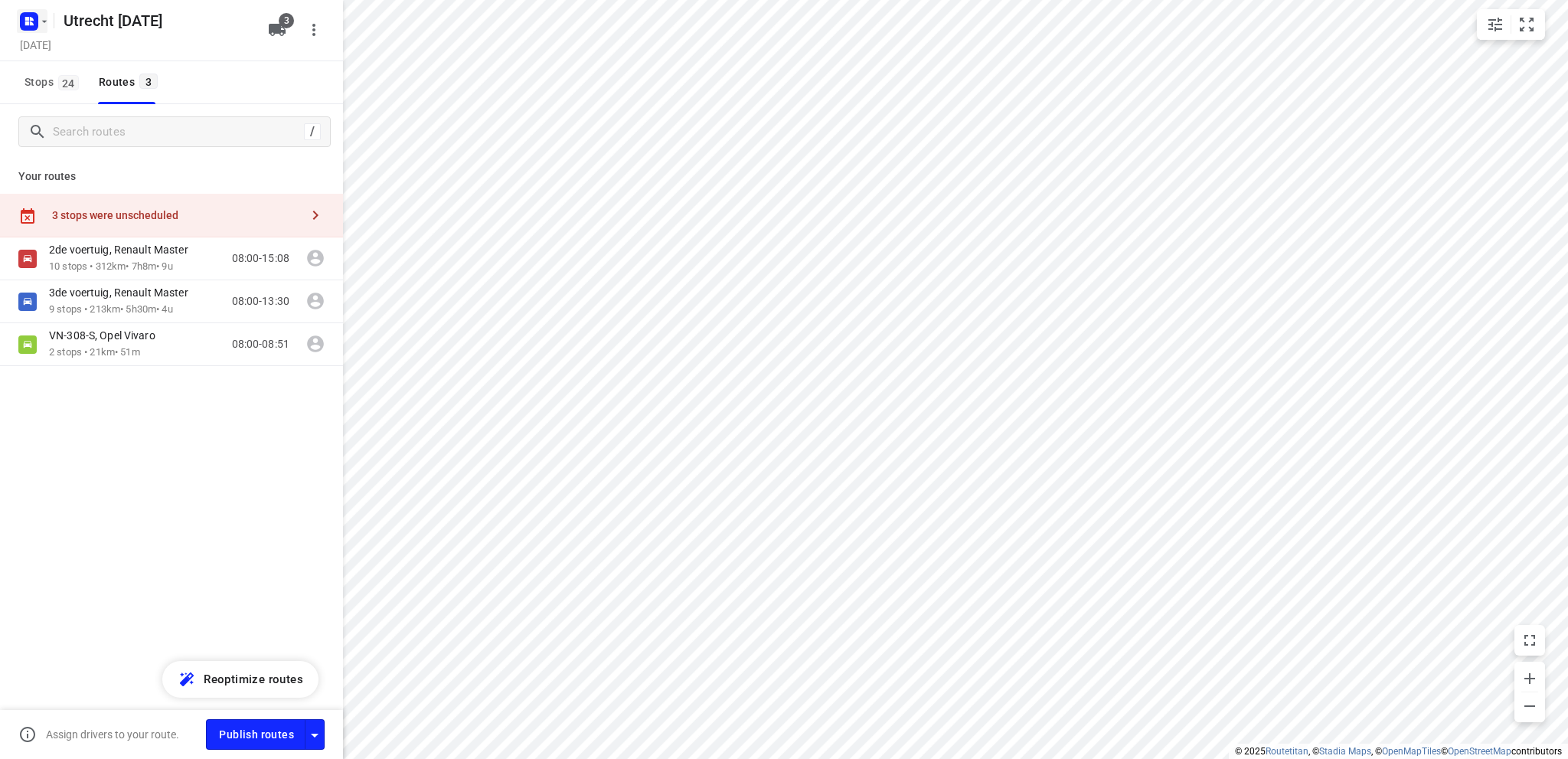
click at [25, 20] on icon "button" at bounding box center [27, 19] width 4 height 4
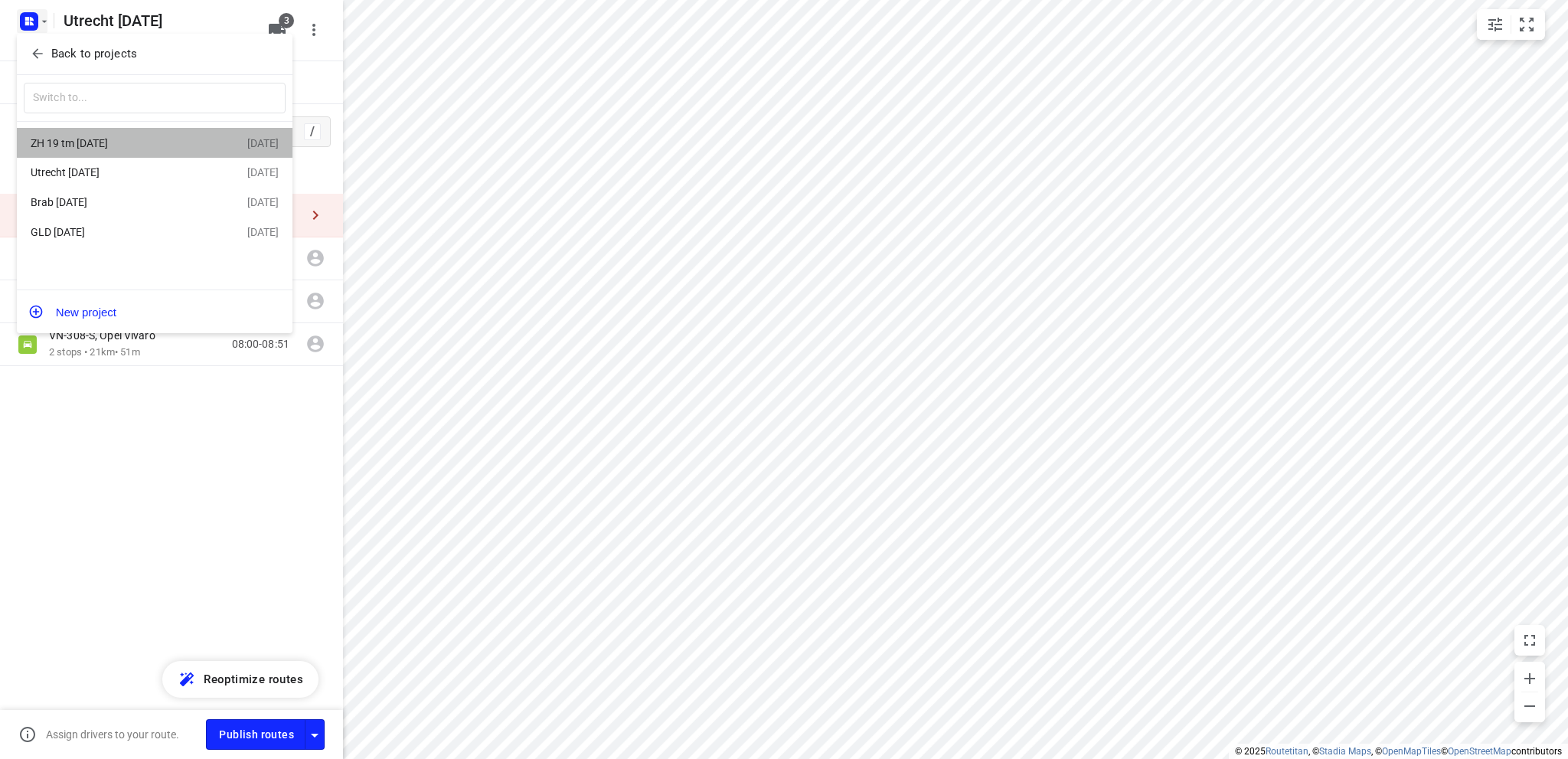
click at [79, 140] on div "ZH 19 tm 23 aug" at bounding box center [118, 143] width 176 height 13
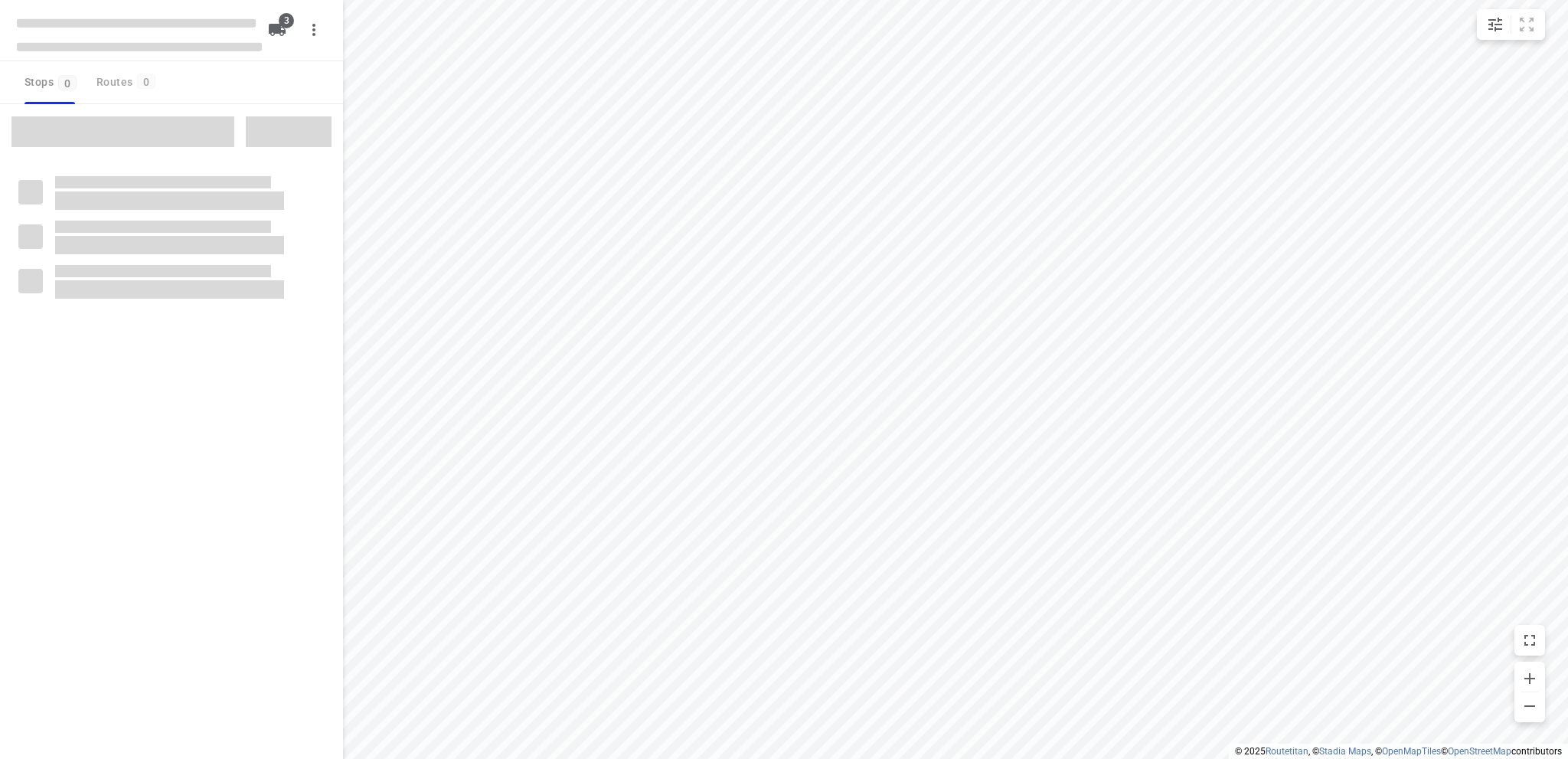
type input "distance"
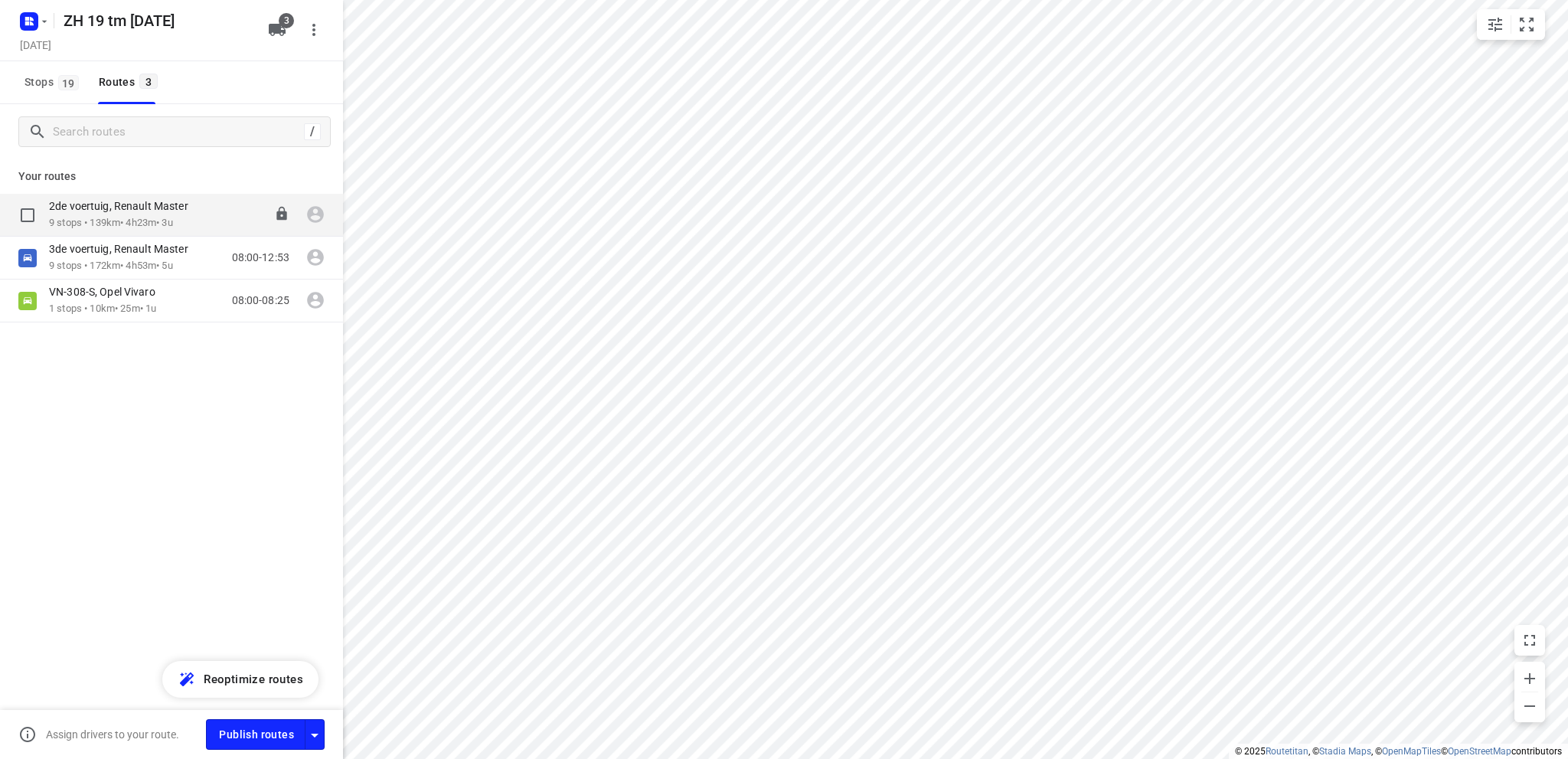
click at [116, 219] on p "9 stops • 139km • 4h23m • 3u" at bounding box center [127, 223] width 155 height 15
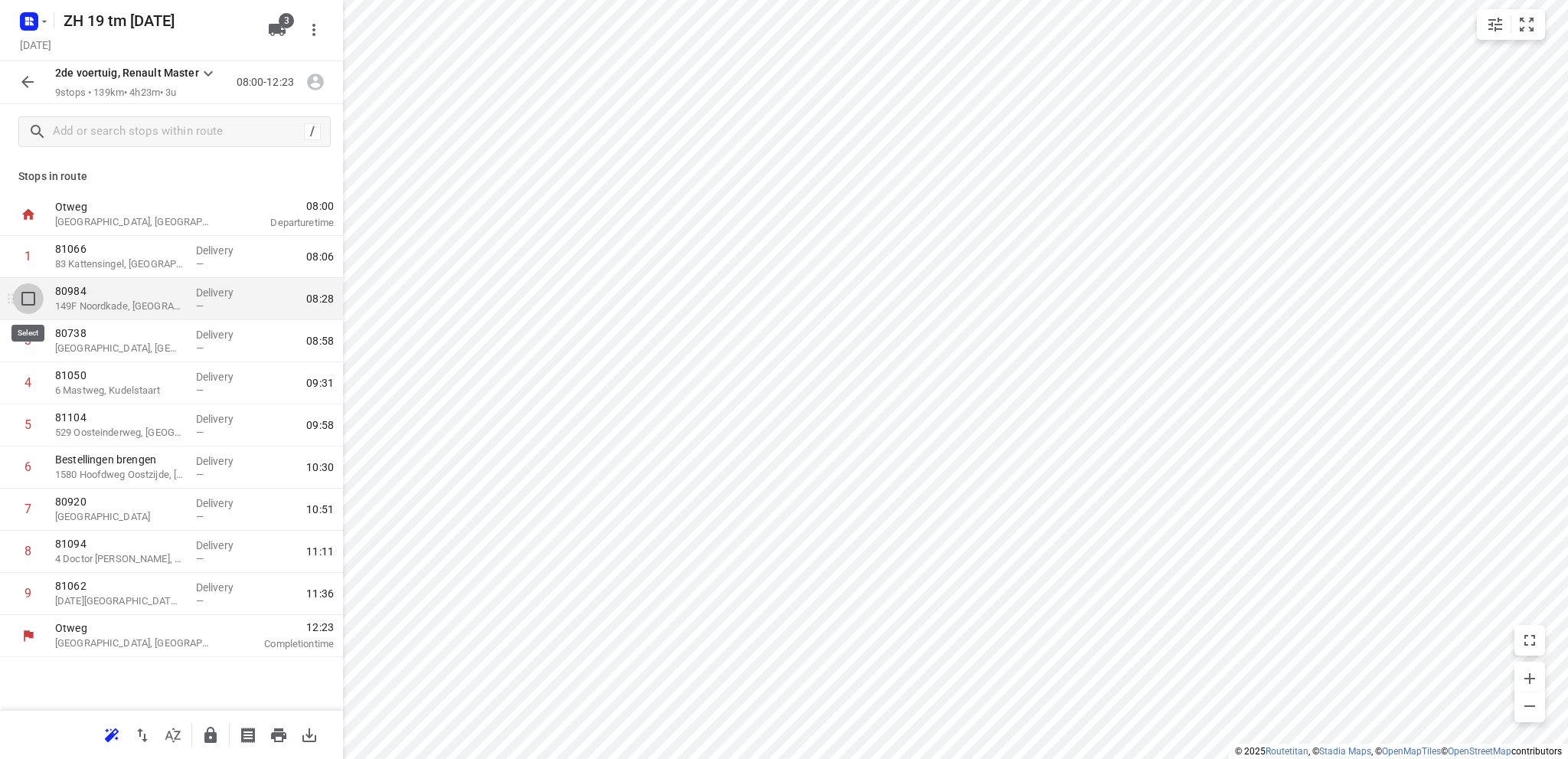
click at [24, 298] on input "checkbox" at bounding box center [28, 299] width 30 height 30
checkbox input "true"
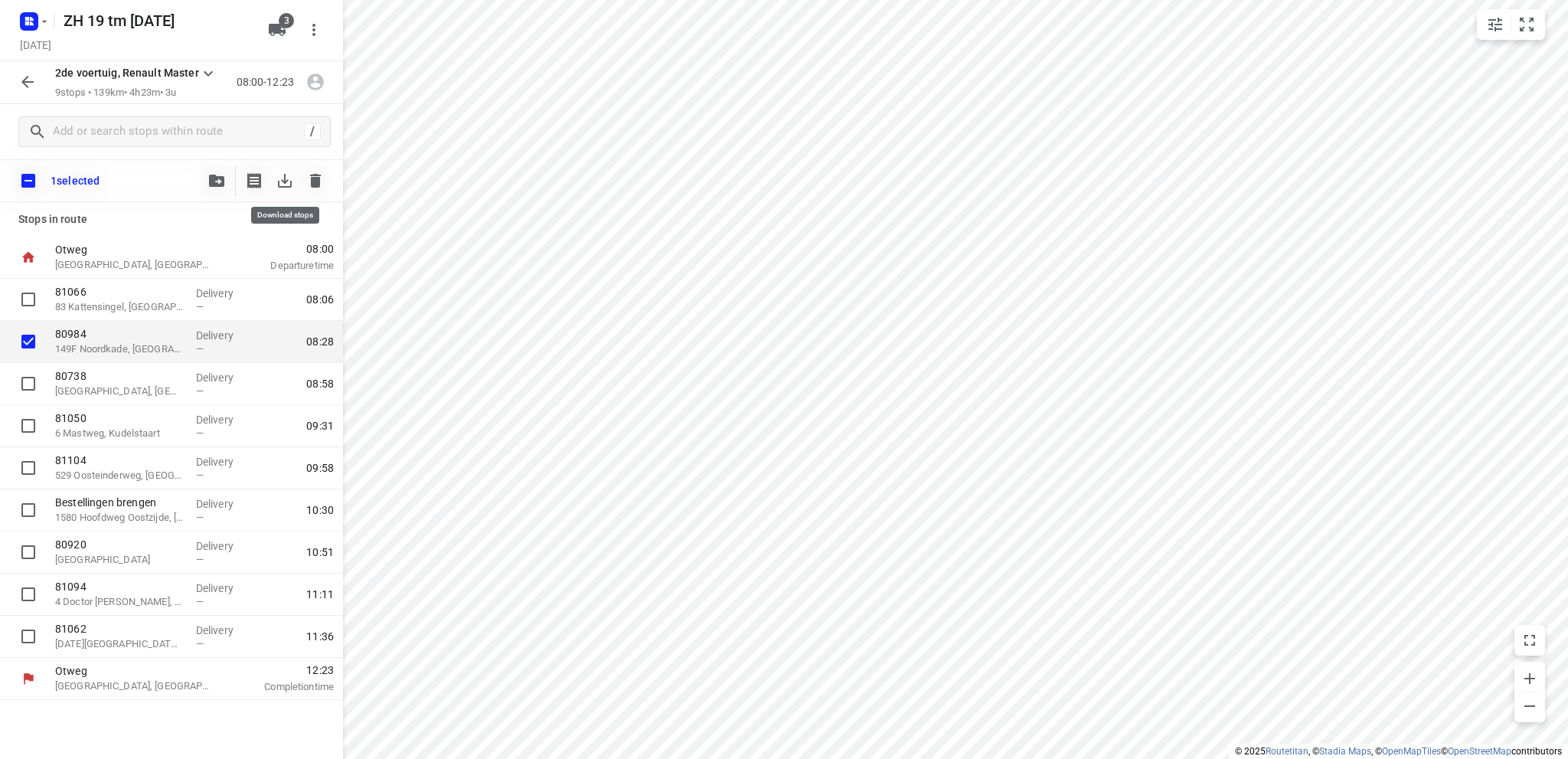
click at [285, 183] on icon "button" at bounding box center [285, 181] width 14 height 14
click at [32, 19] on icon "button" at bounding box center [31, 19] width 4 height 4
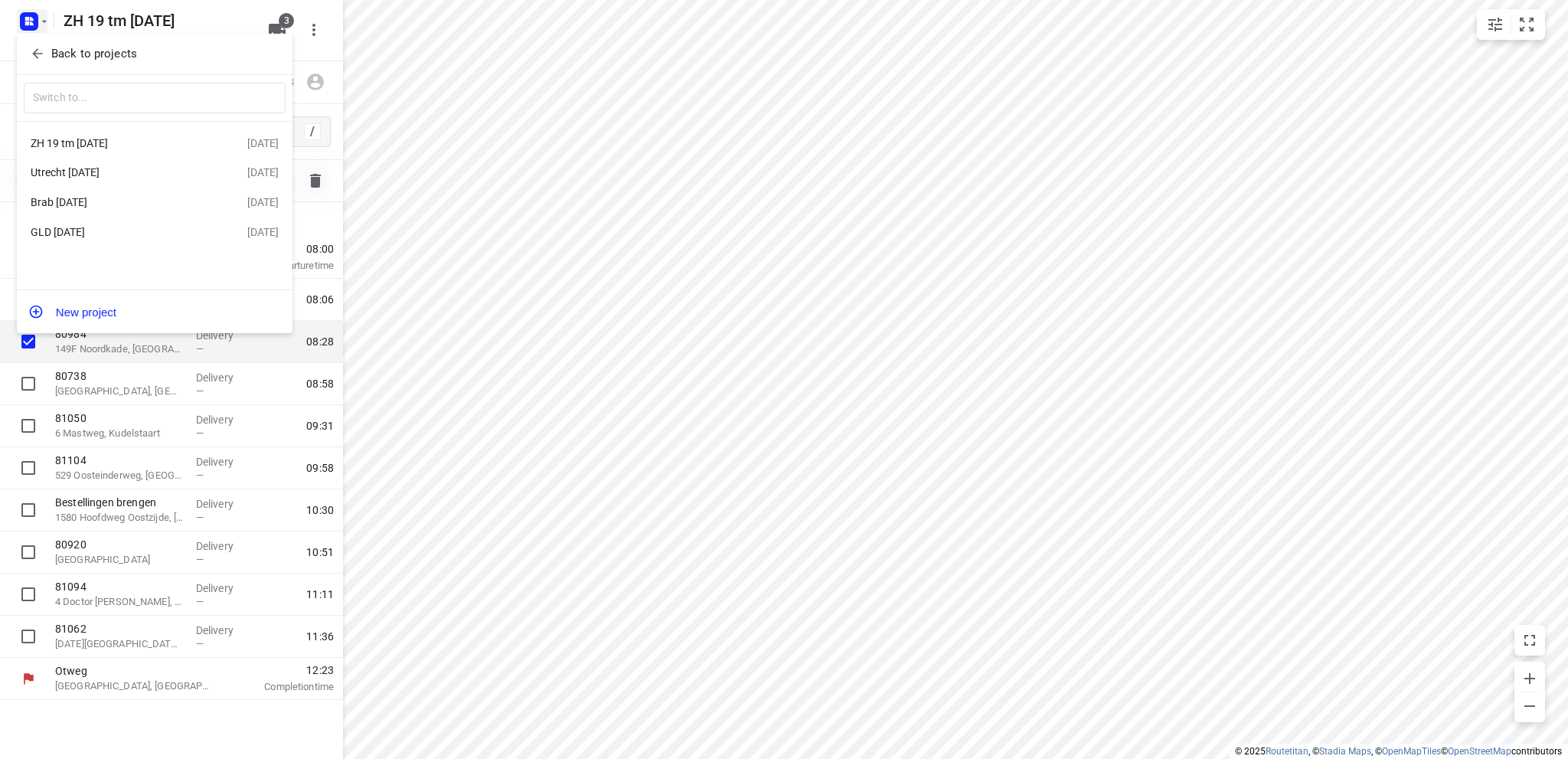
click at [88, 174] on div "Utrecht 22 aug" at bounding box center [118, 173] width 176 height 13
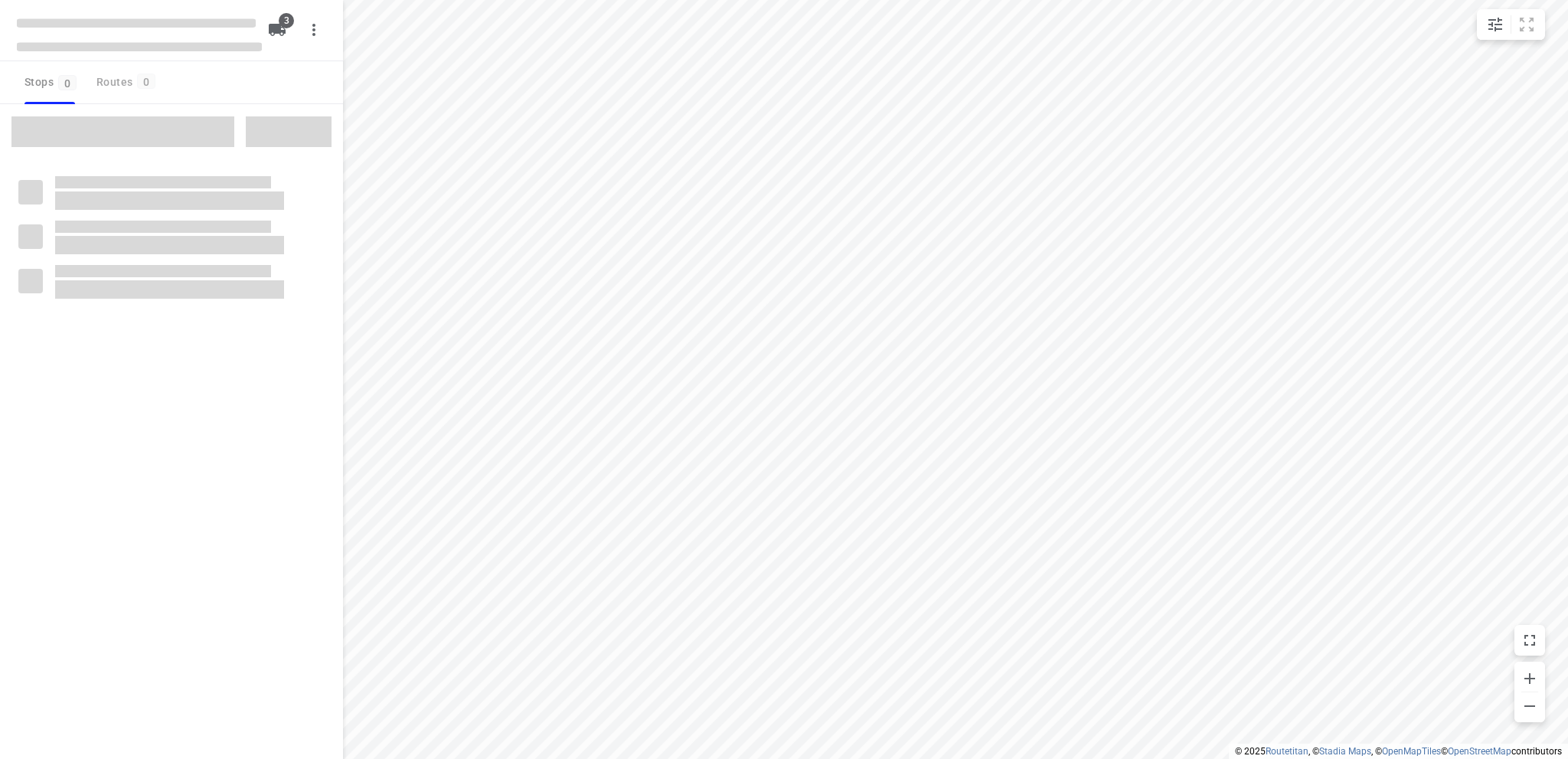
type input "distance"
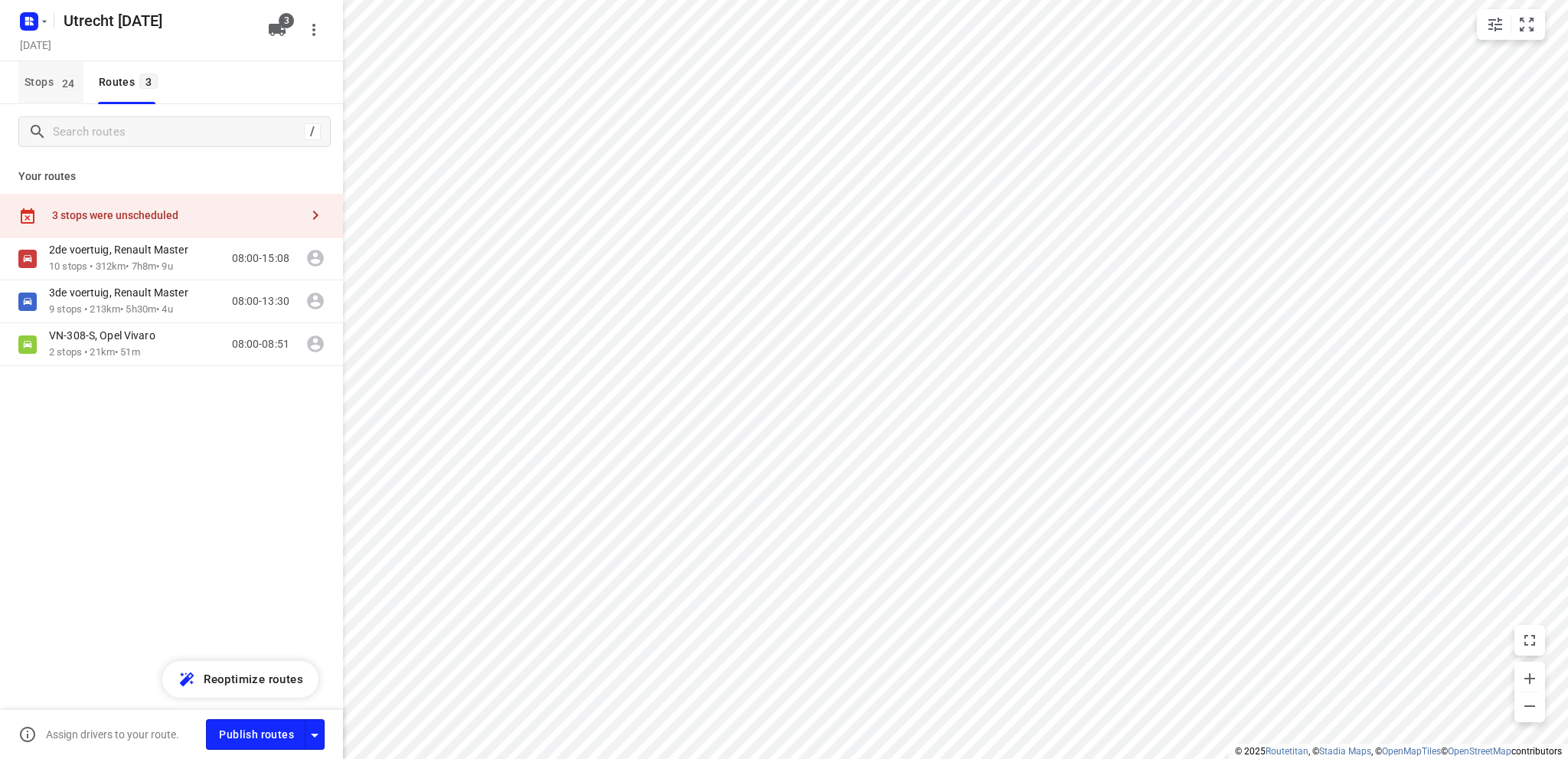
click at [43, 78] on span "Stops 24" at bounding box center [53, 82] width 59 height 20
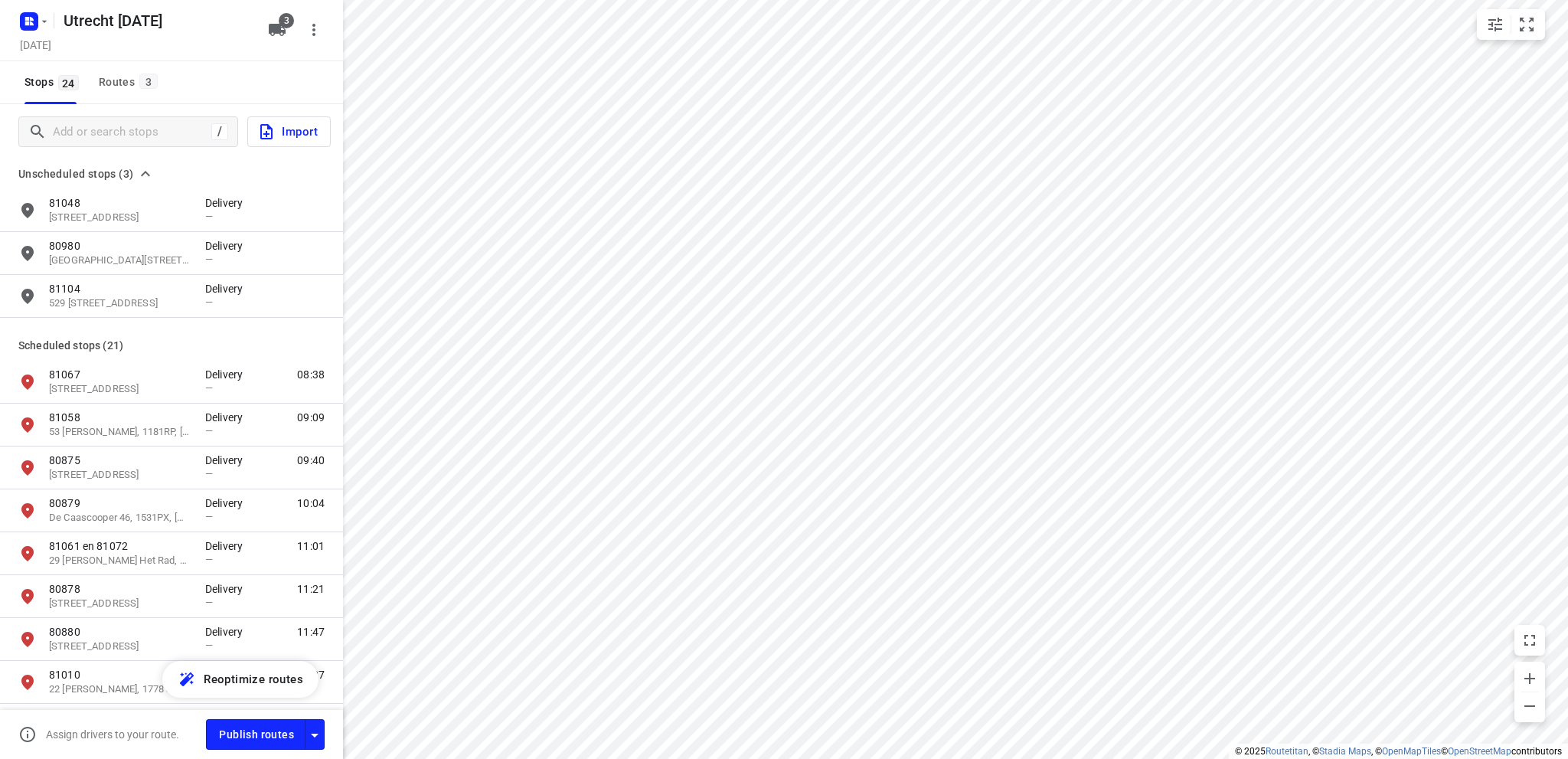
click at [295, 131] on span "Import" at bounding box center [287, 131] width 60 height 20
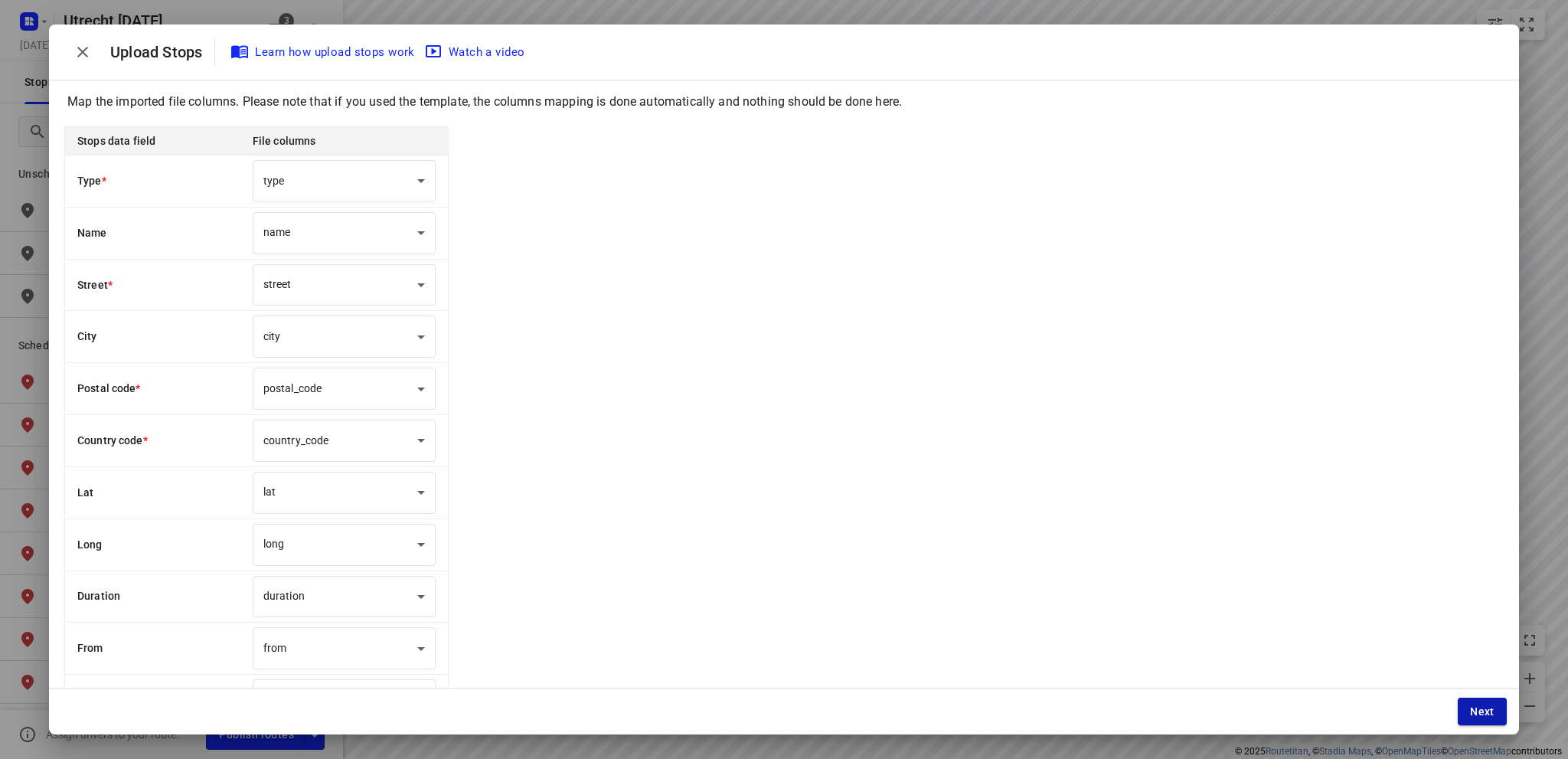
click at [1487, 711] on span "Next" at bounding box center [1482, 712] width 24 height 13
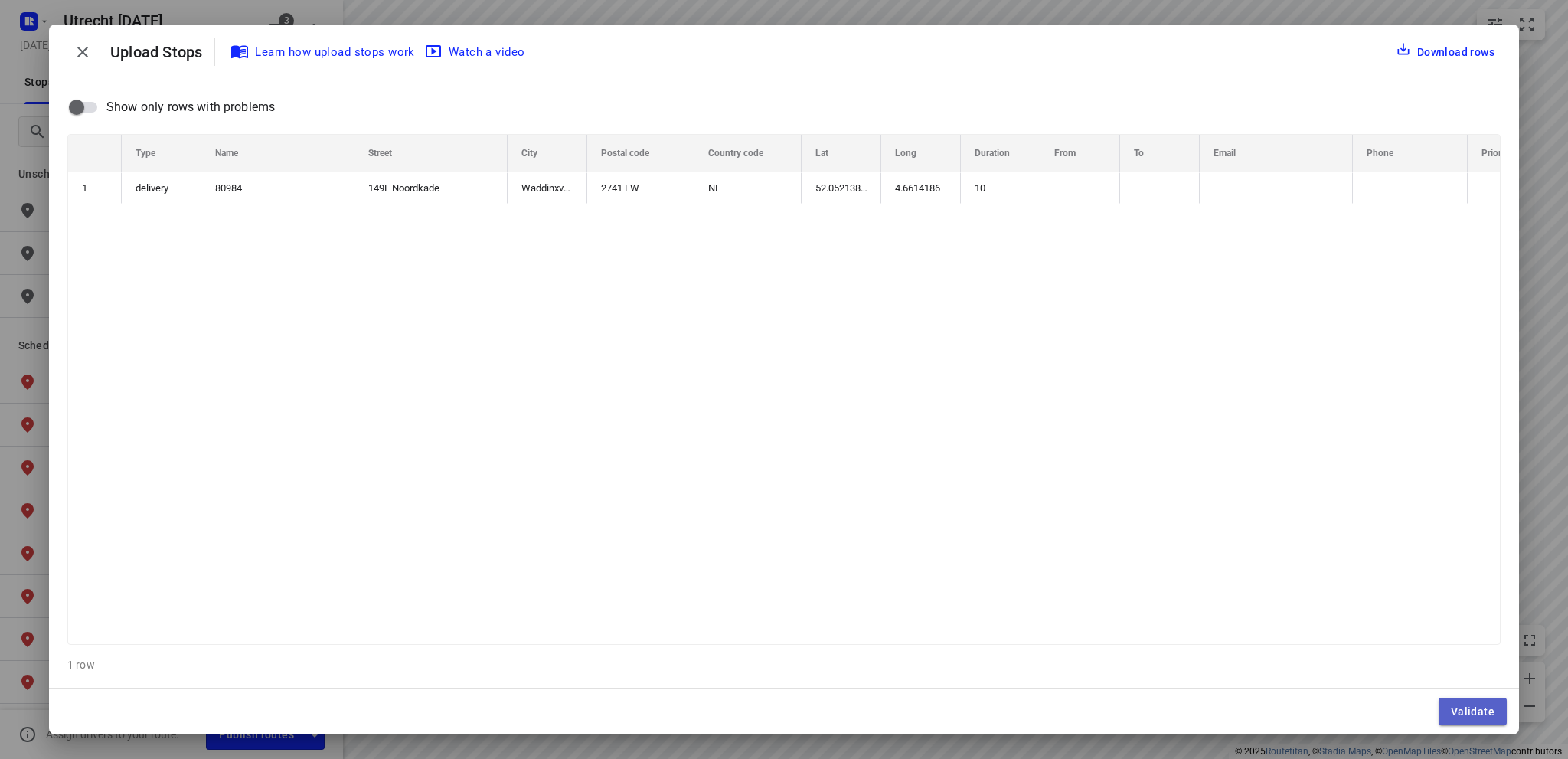
click at [1485, 711] on span "Validate" at bounding box center [1473, 712] width 44 height 13
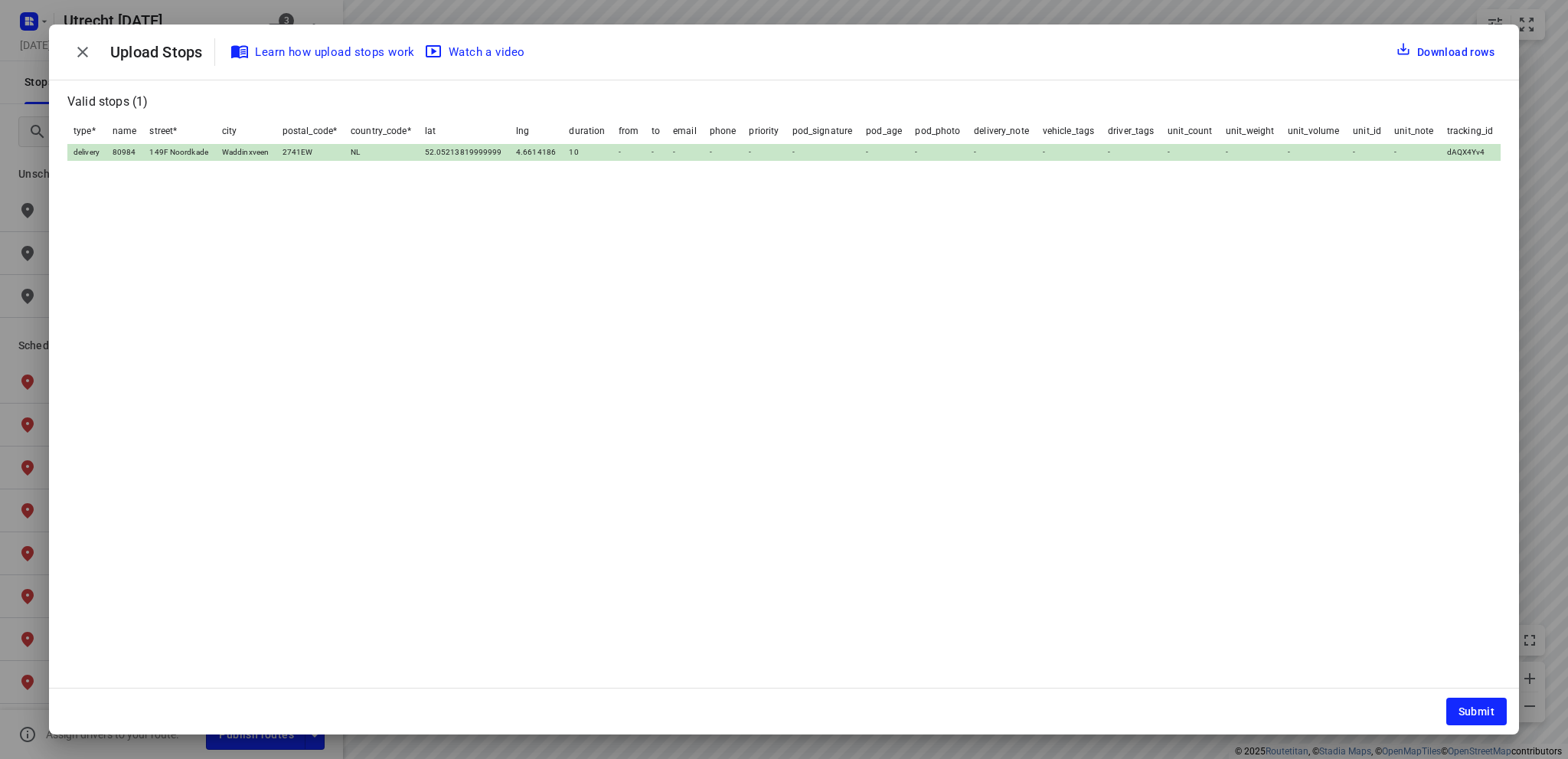
click at [1485, 711] on span "Submit" at bounding box center [1477, 712] width 36 height 13
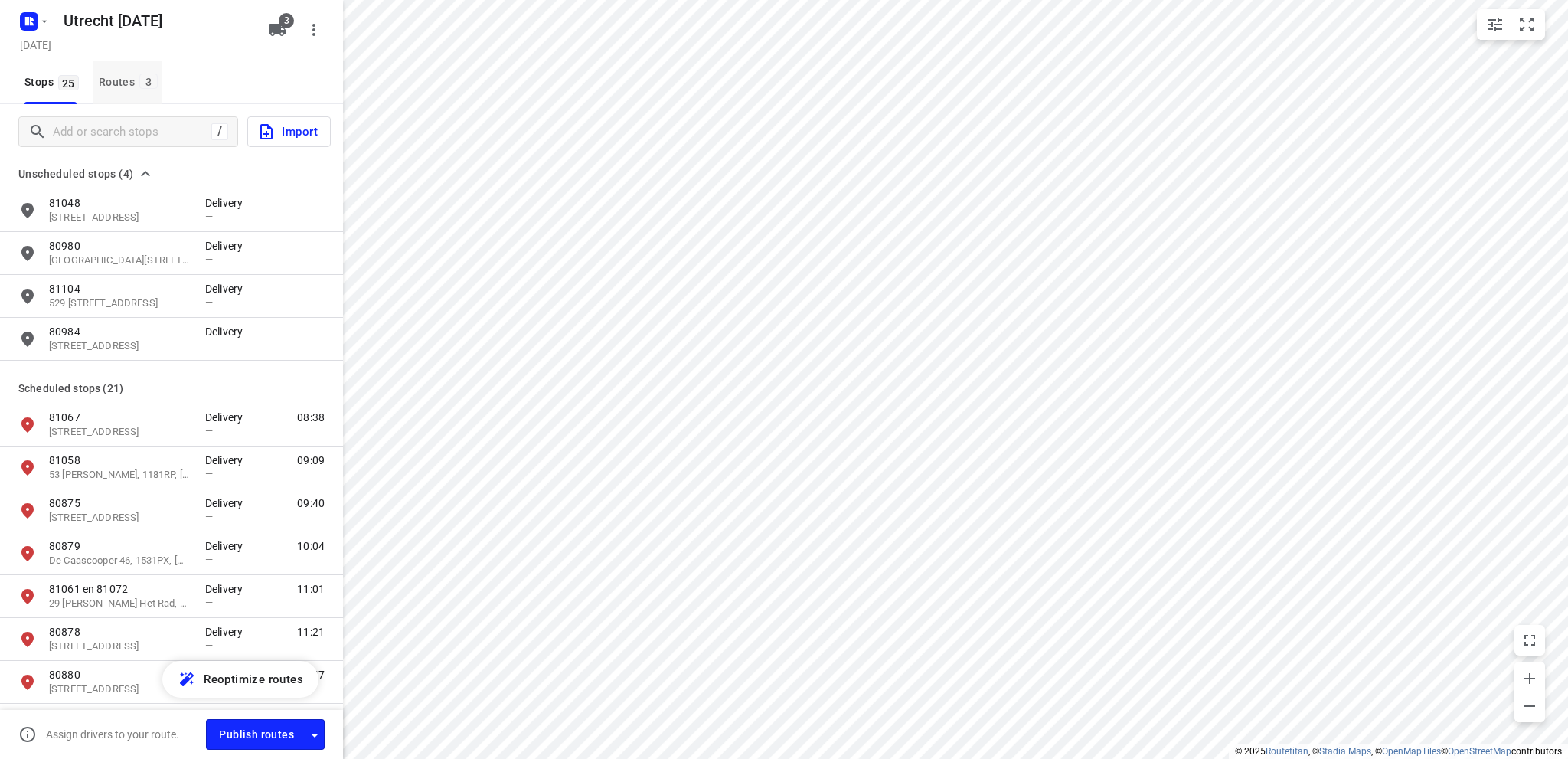
click at [107, 80] on div "Routes 3" at bounding box center [130, 82] width 63 height 20
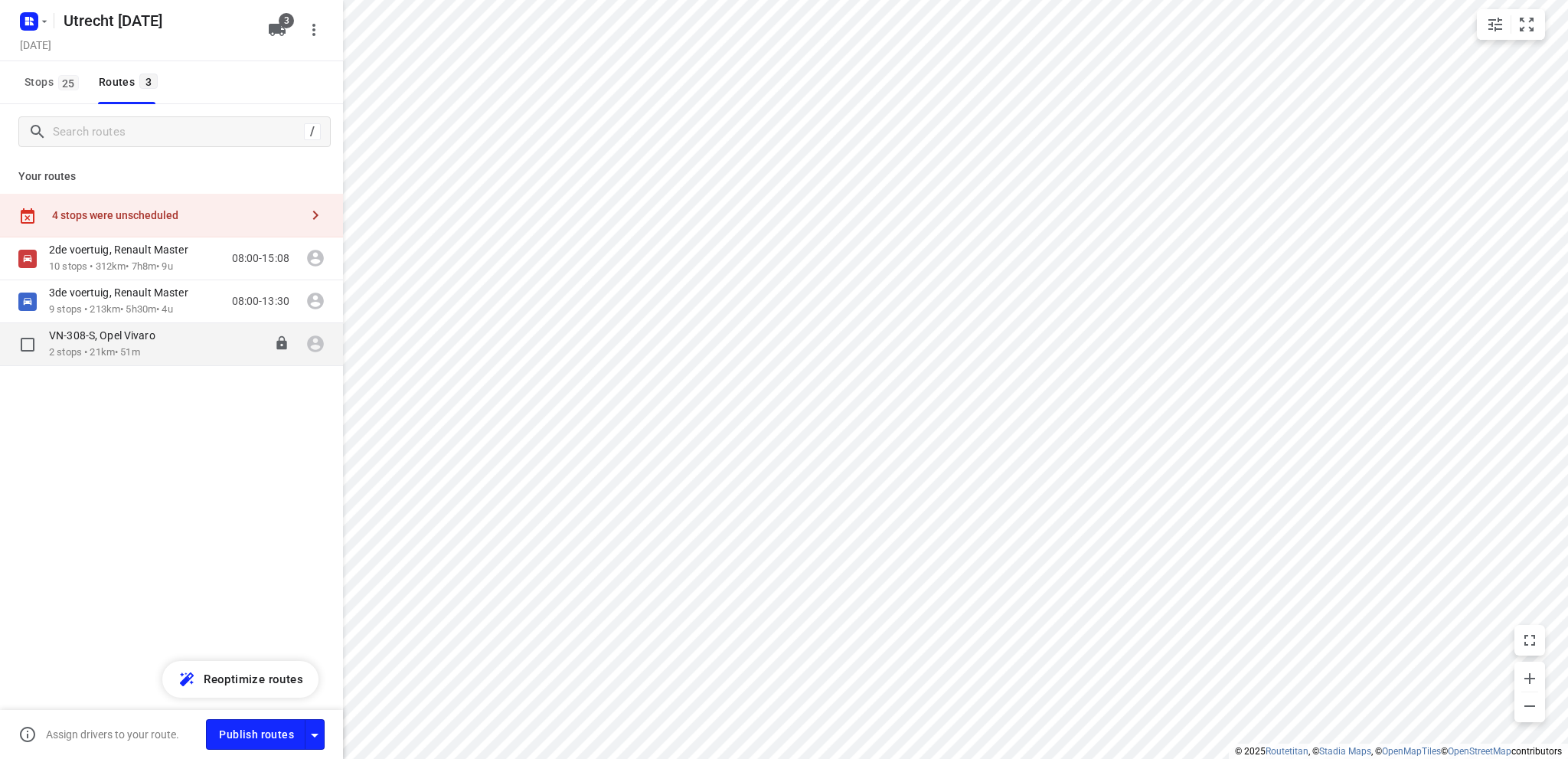
click at [135, 343] on div "VN-308-S, Opel Vivaro" at bounding box center [110, 337] width 122 height 17
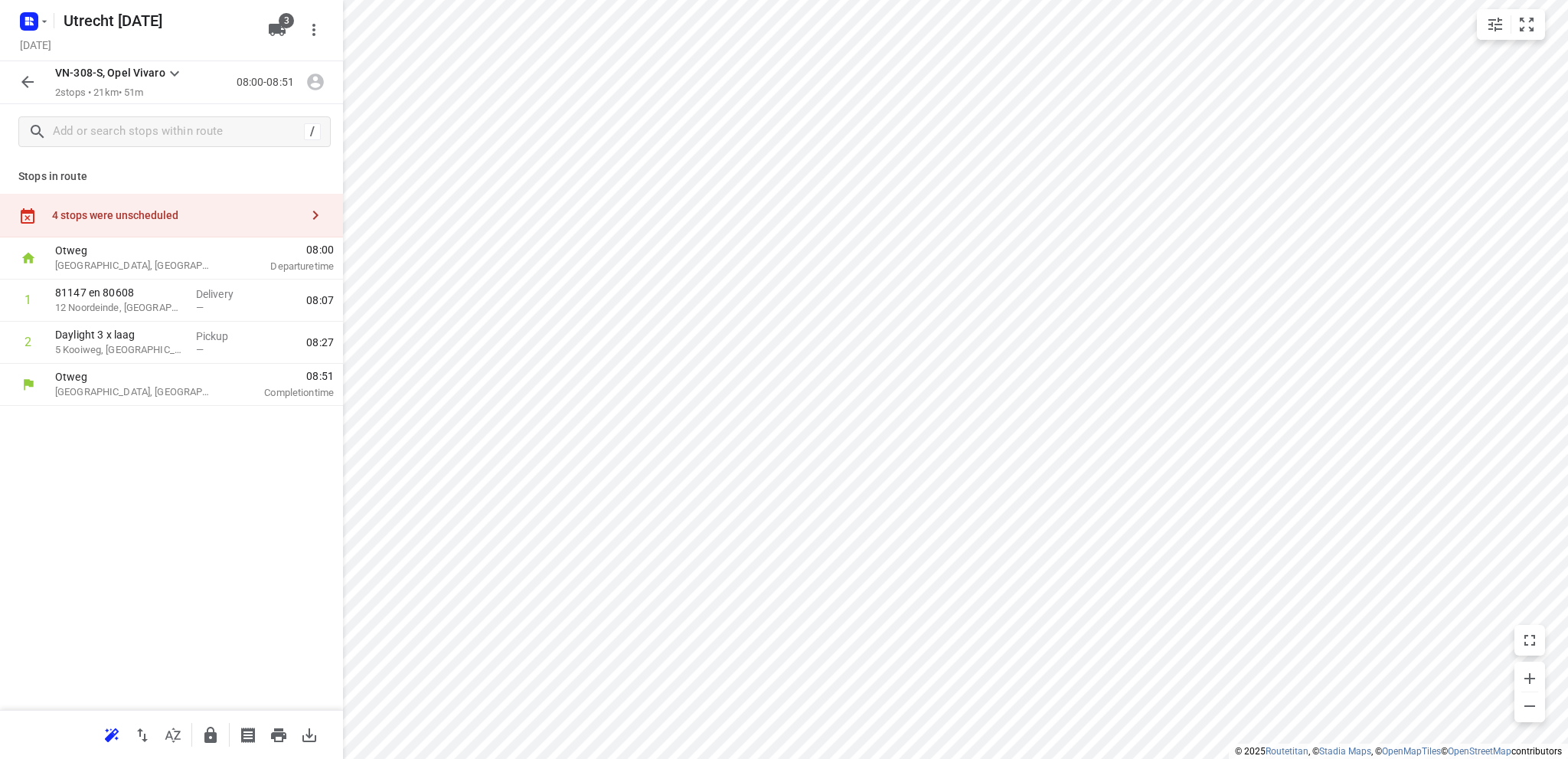
click at [163, 213] on div "4 stops were unscheduled" at bounding box center [177, 216] width 248 height 13
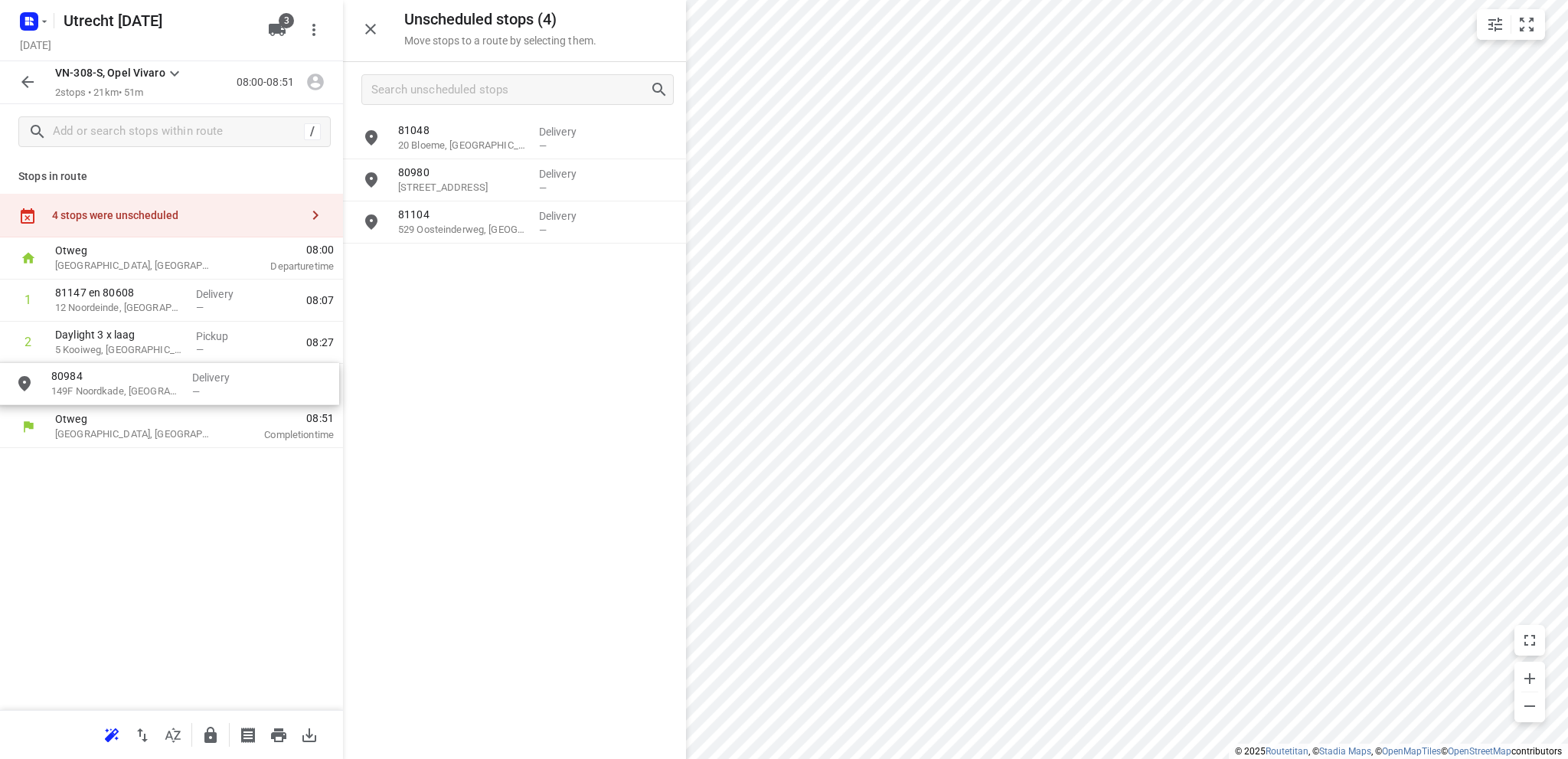
drag, startPoint x: 477, startPoint y: 278, endPoint x: 124, endPoint y: 399, distance: 373.2
click at [367, 27] on icon "button" at bounding box center [371, 29] width 11 height 11
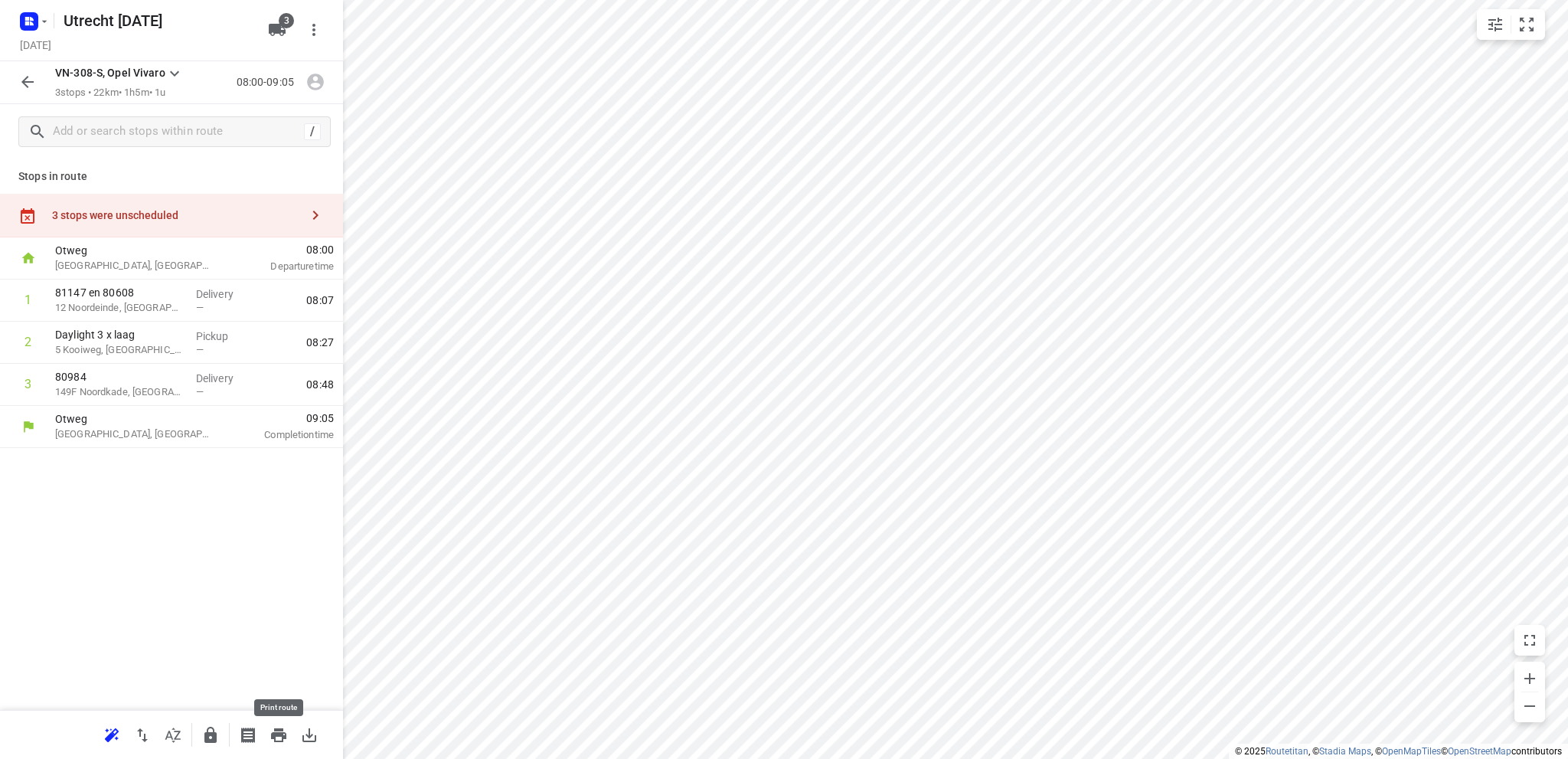
click at [279, 732] on icon "button" at bounding box center [279, 736] width 16 height 14
